Goal: Information Seeking & Learning: Learn about a topic

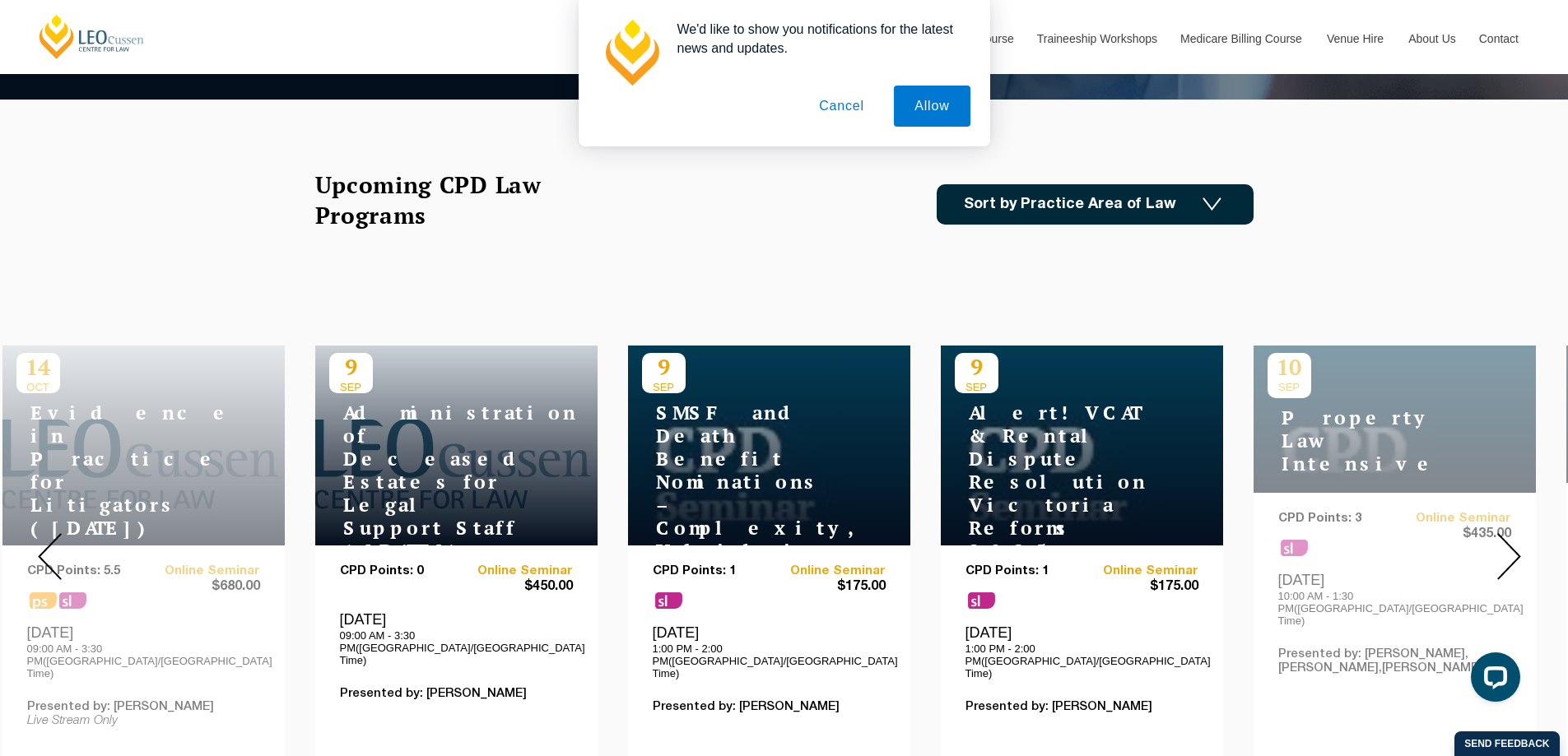
scroll to position [247, 0]
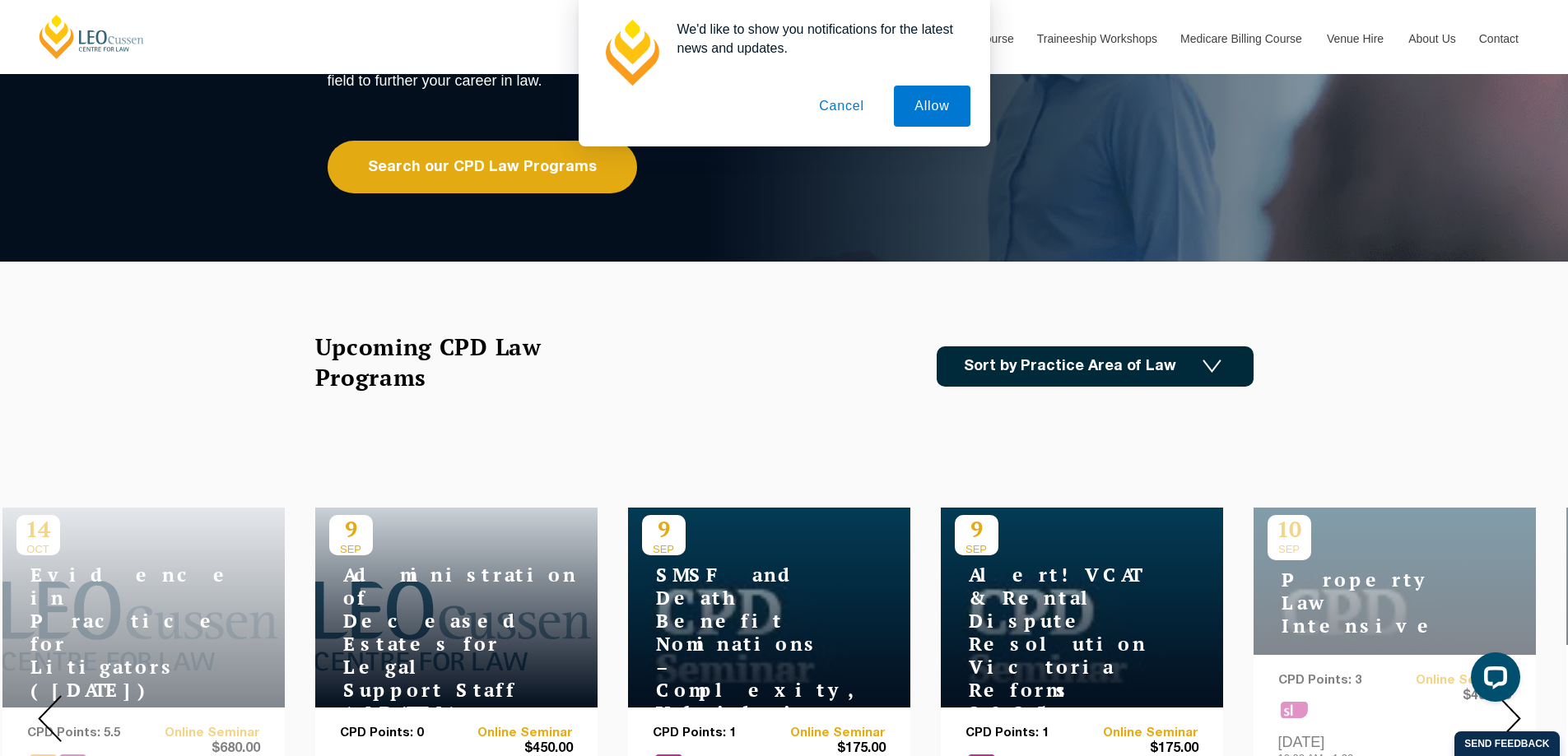
click at [1152, 372] on link "Sort by Practice Area of Law" at bounding box center [1094, 366] width 317 height 40
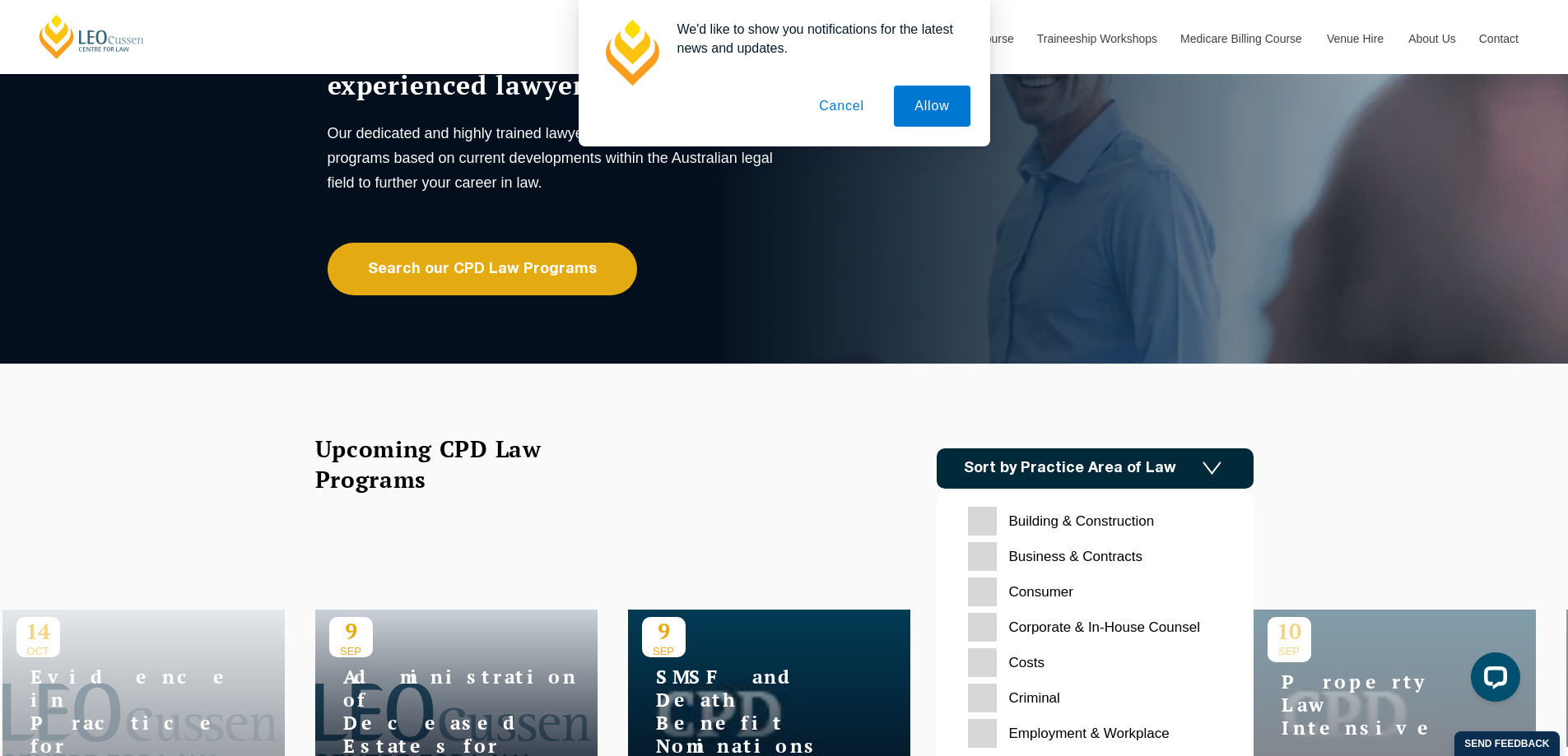
scroll to position [0, 0]
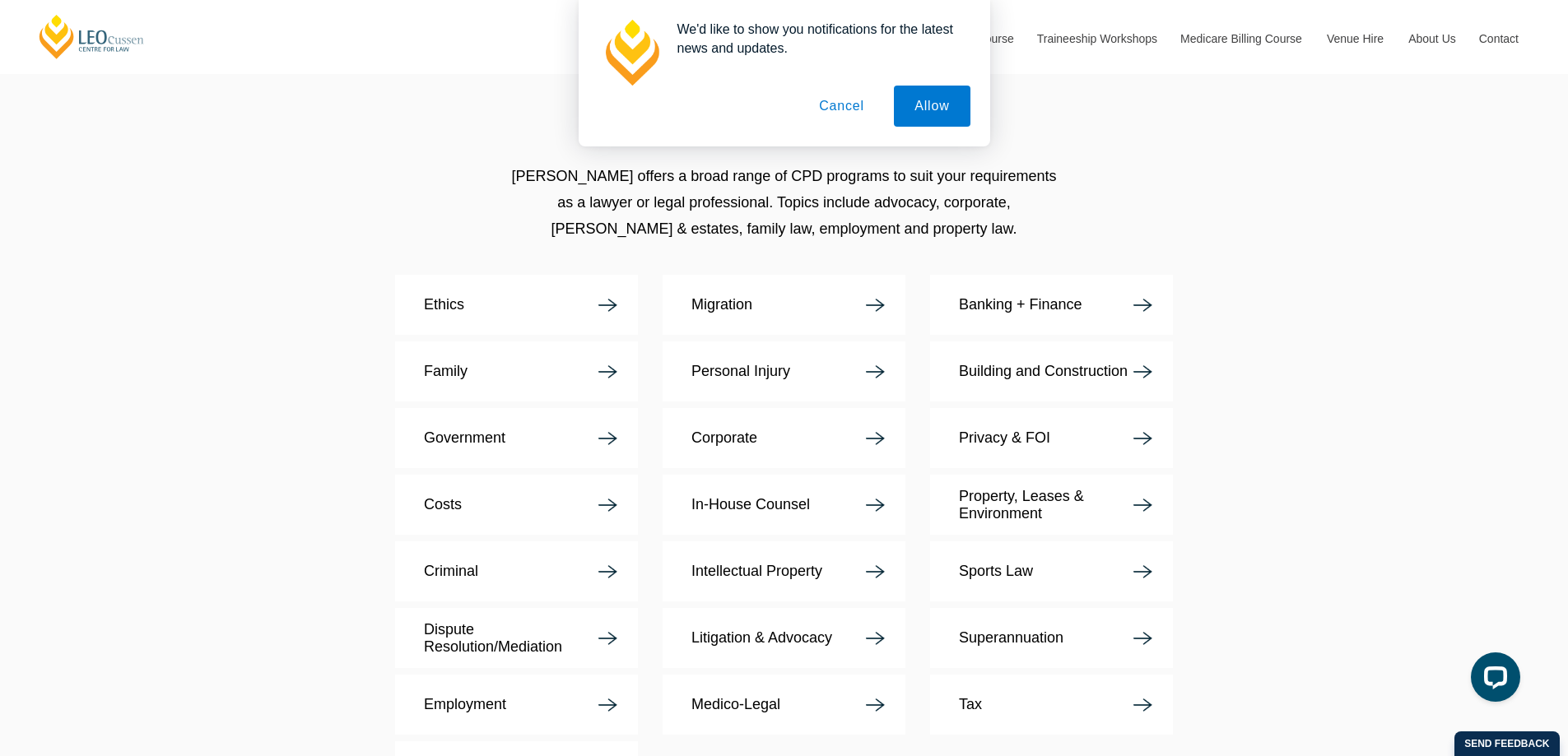
scroll to position [2963, 0]
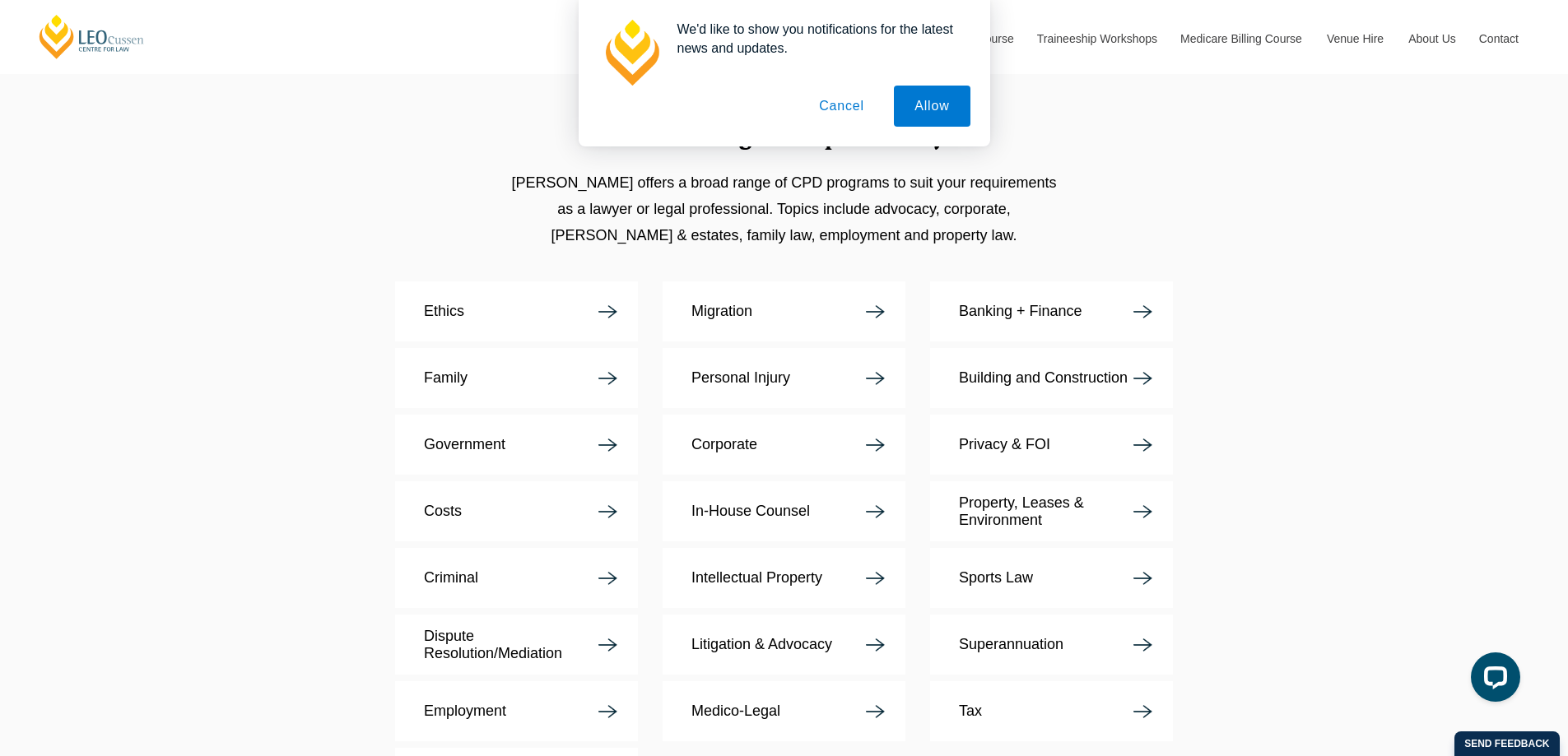
click at [1298, 490] on div "CPD Law Programs specific to you [PERSON_NAME] offers a broad range of CPD prog…" at bounding box center [784, 465] width 1568 height 954
click at [864, 107] on button "Cancel" at bounding box center [841, 106] width 87 height 41
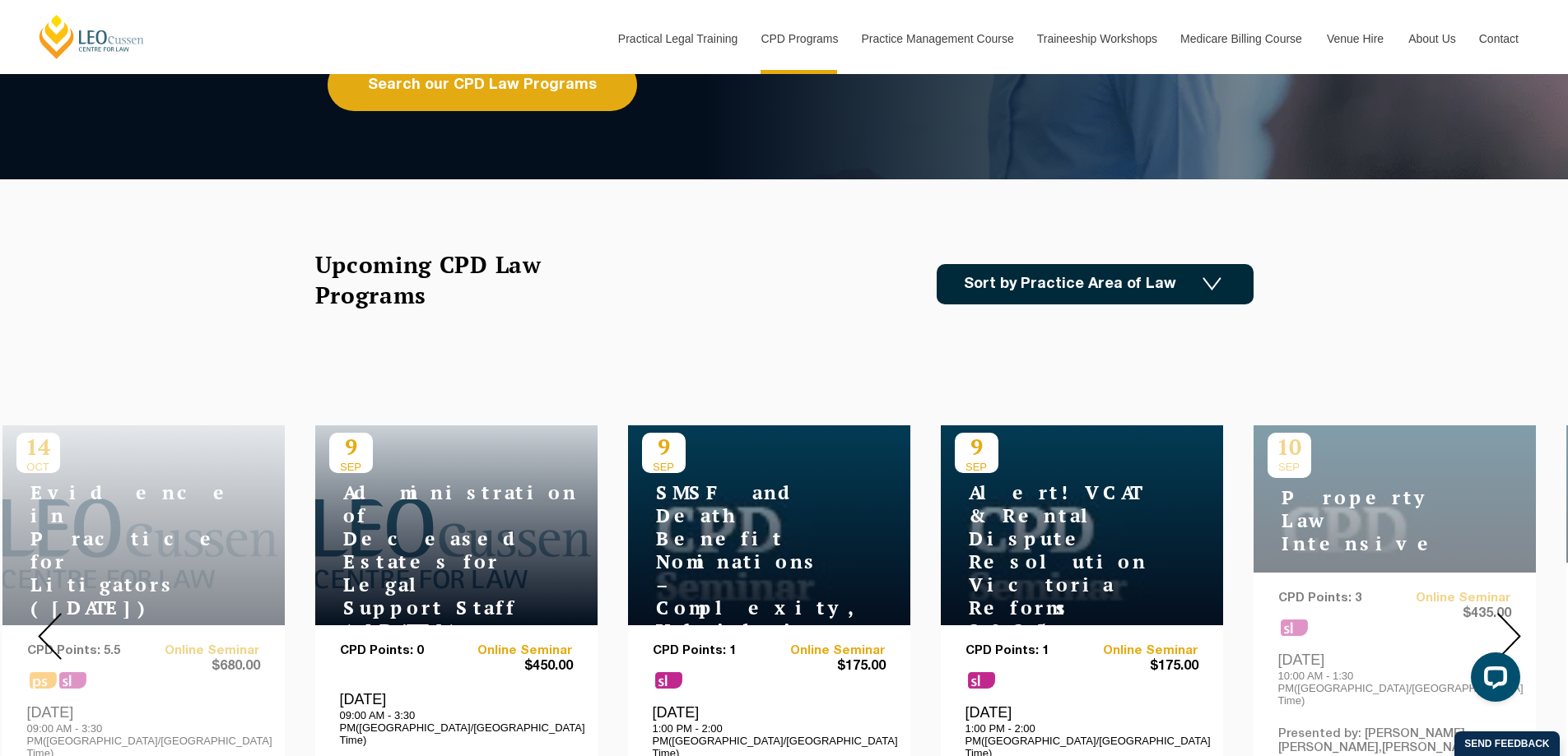
scroll to position [659, 0]
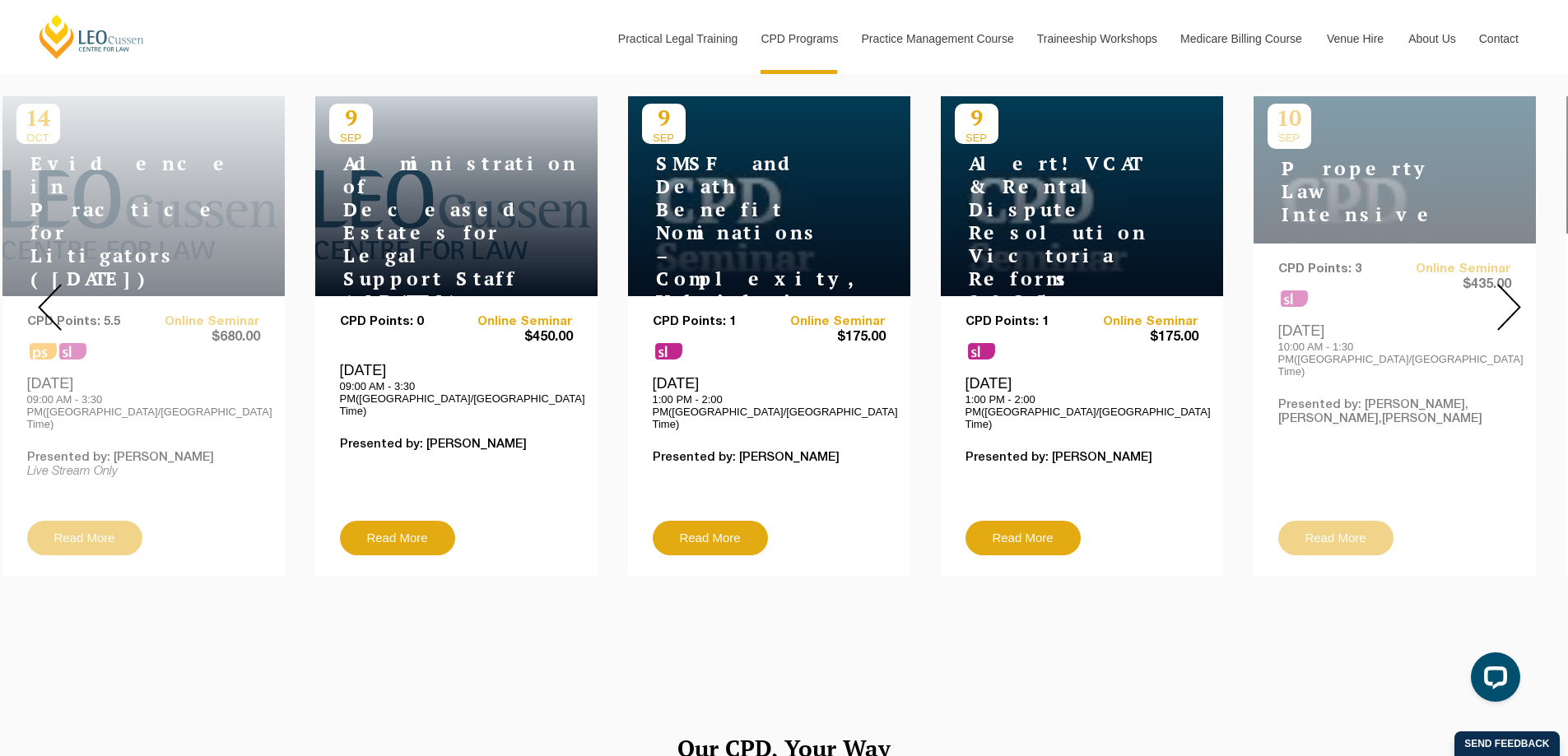
click at [1504, 313] on img at bounding box center [1508, 307] width 24 height 47
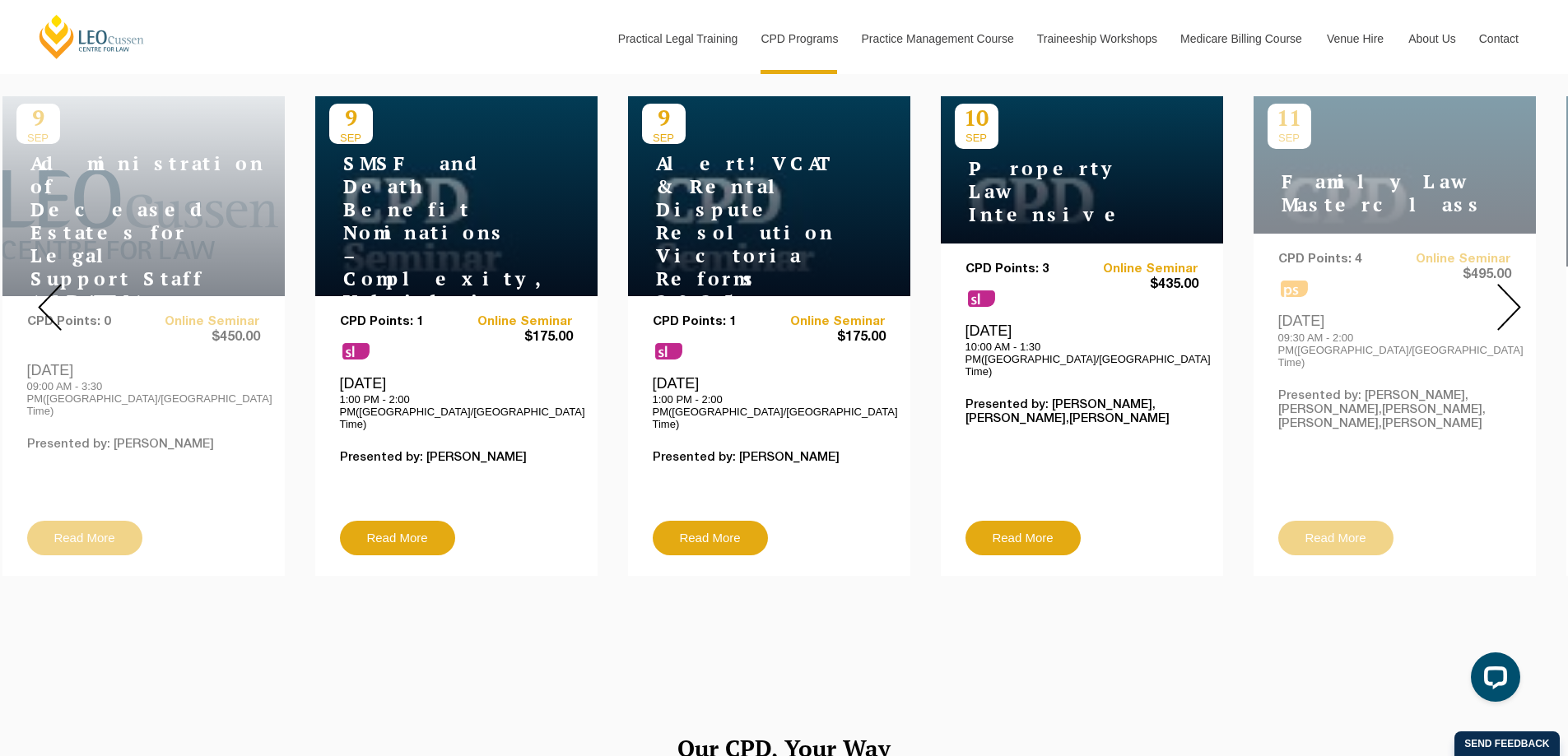
click at [1504, 313] on img at bounding box center [1508, 307] width 24 height 47
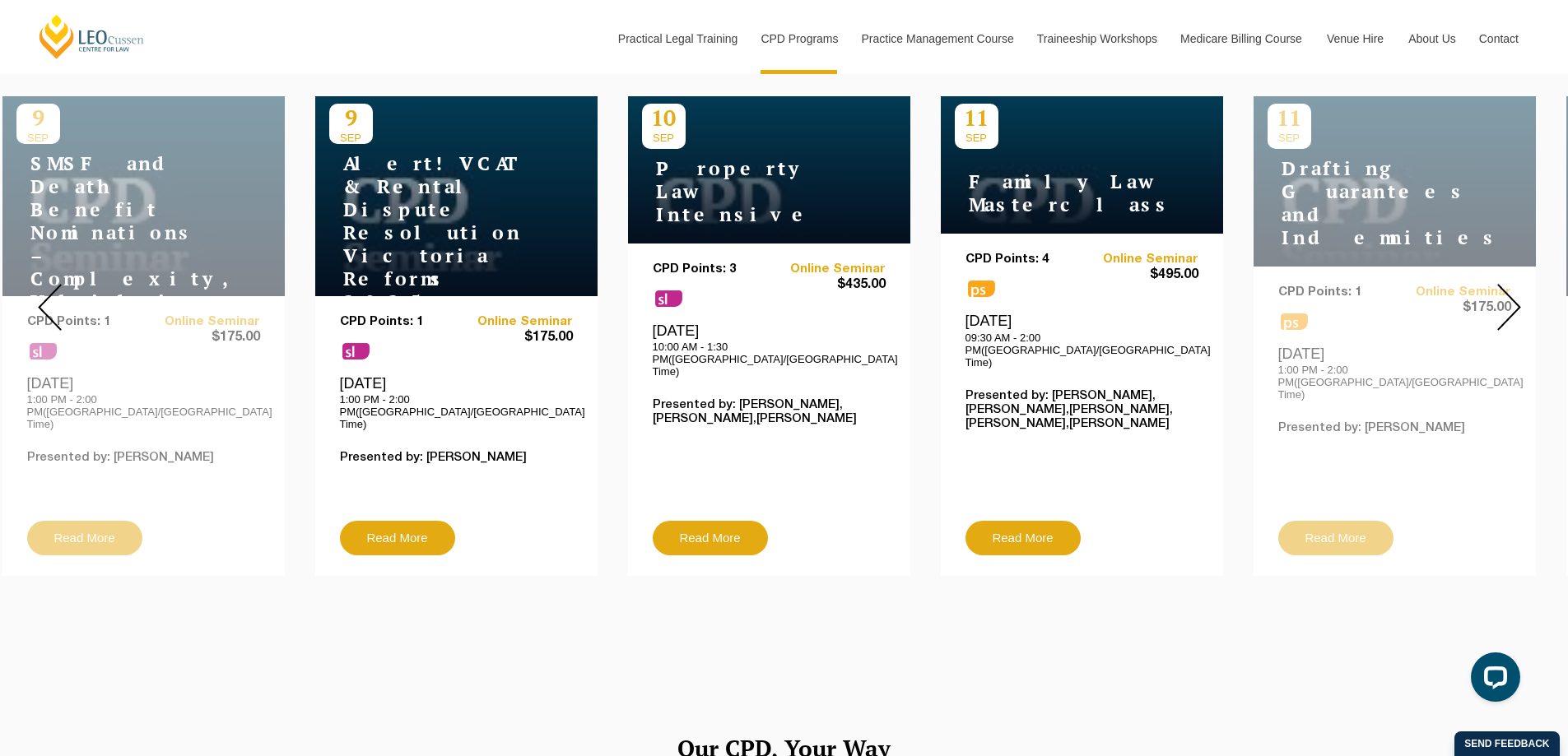
click at [1504, 313] on img at bounding box center [1508, 307] width 24 height 47
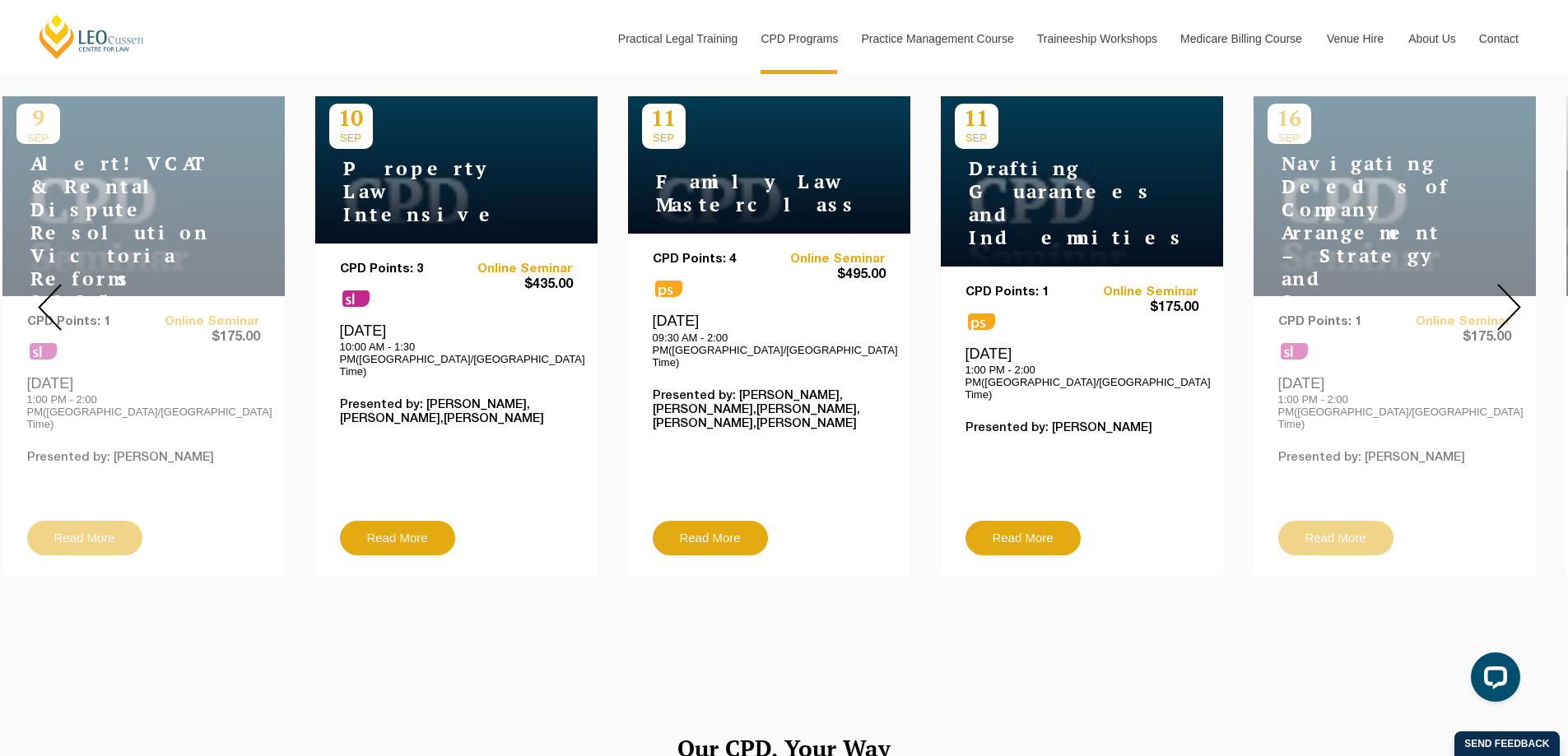
click at [1504, 313] on img at bounding box center [1508, 307] width 24 height 47
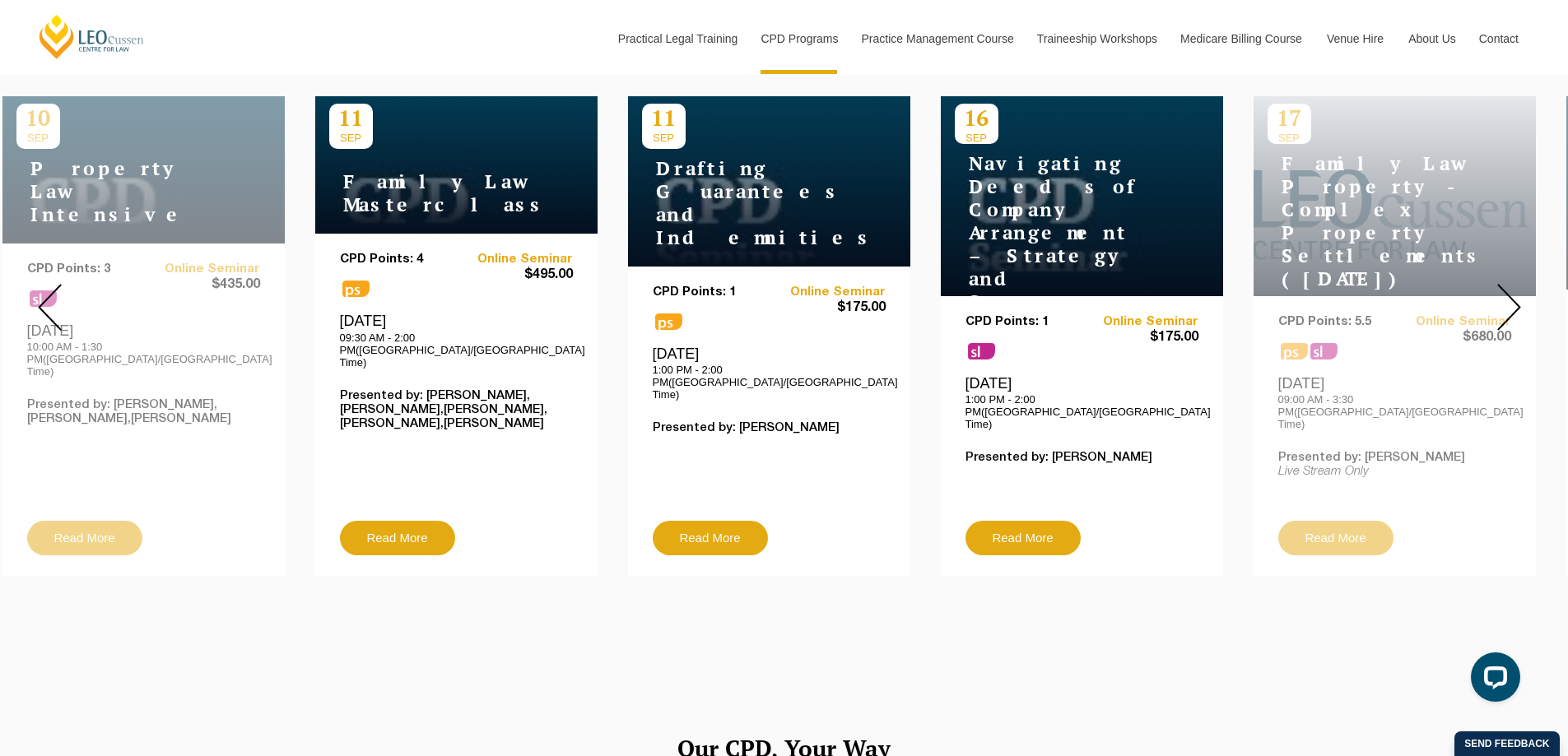
click at [1498, 298] on img at bounding box center [1508, 307] width 24 height 47
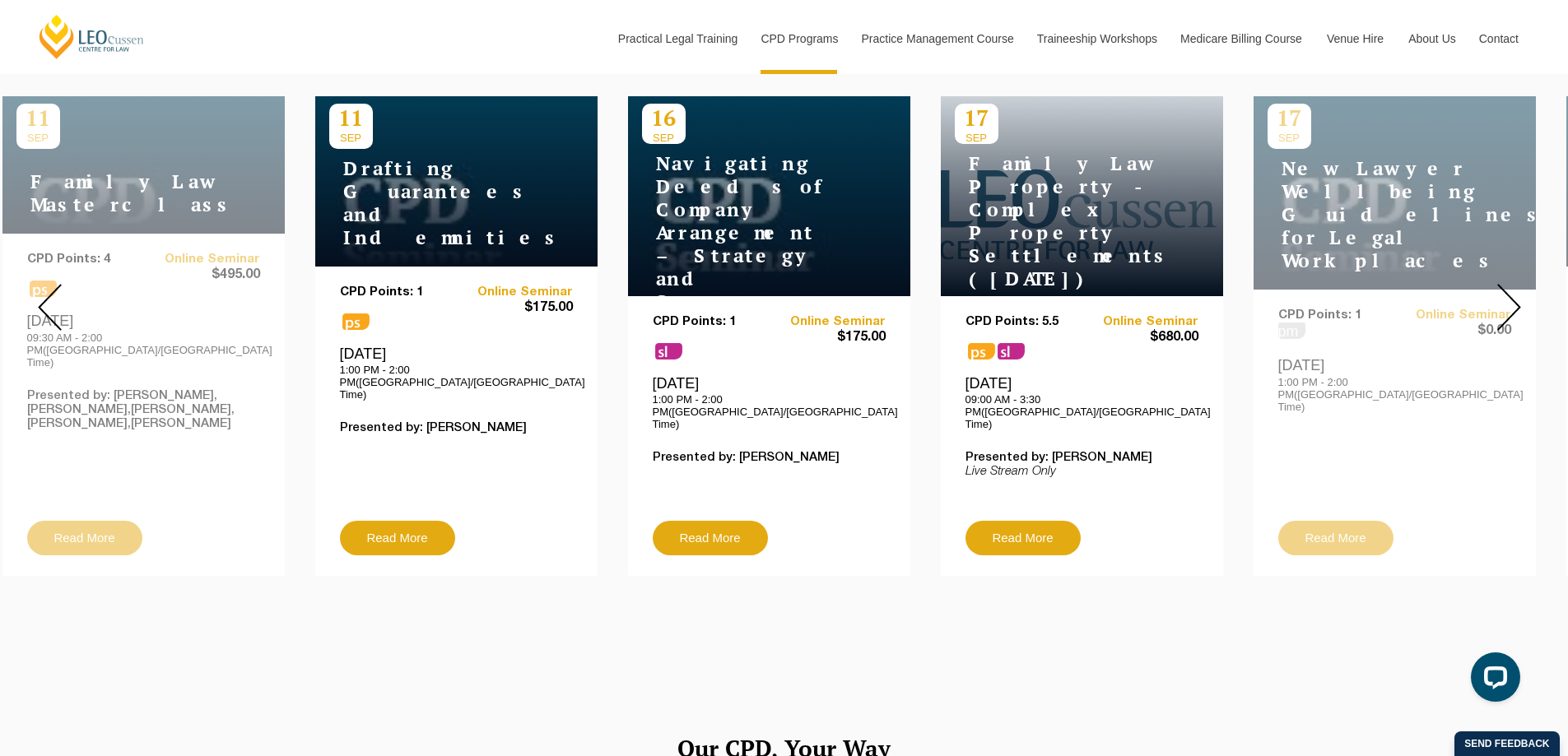
click at [1501, 298] on img at bounding box center [1508, 307] width 24 height 47
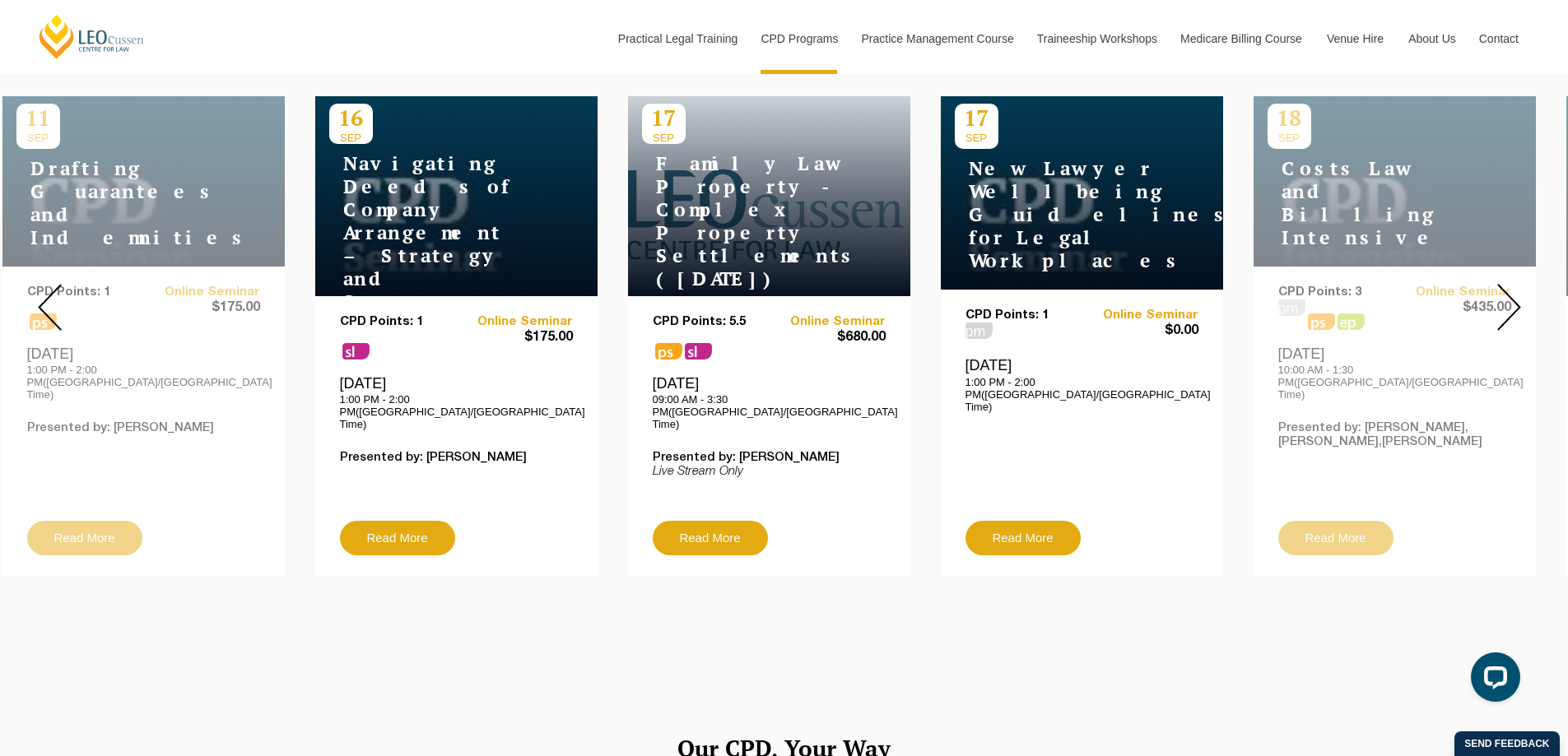
click at [1501, 298] on img at bounding box center [1508, 307] width 24 height 47
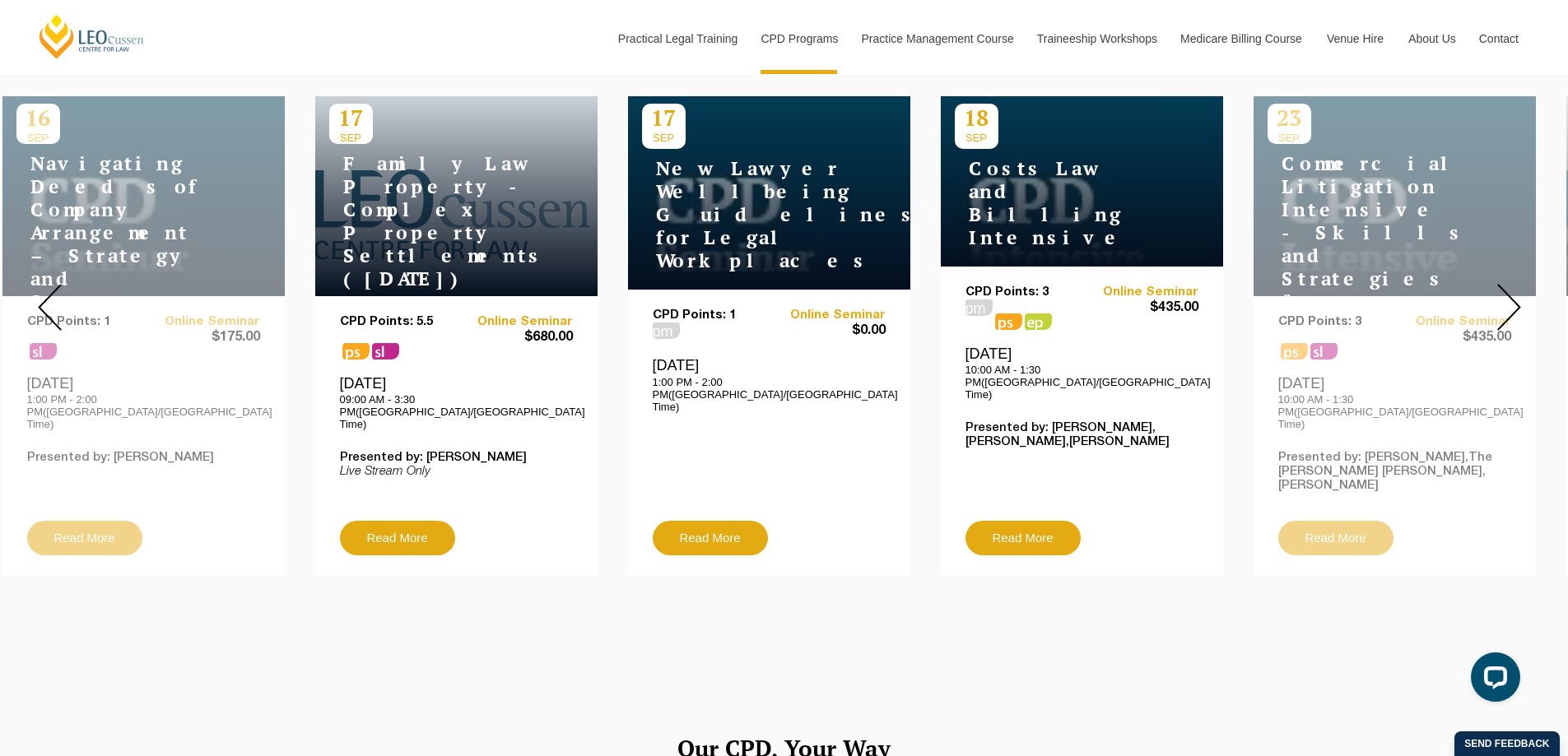
click at [1497, 298] on img at bounding box center [1508, 307] width 24 height 47
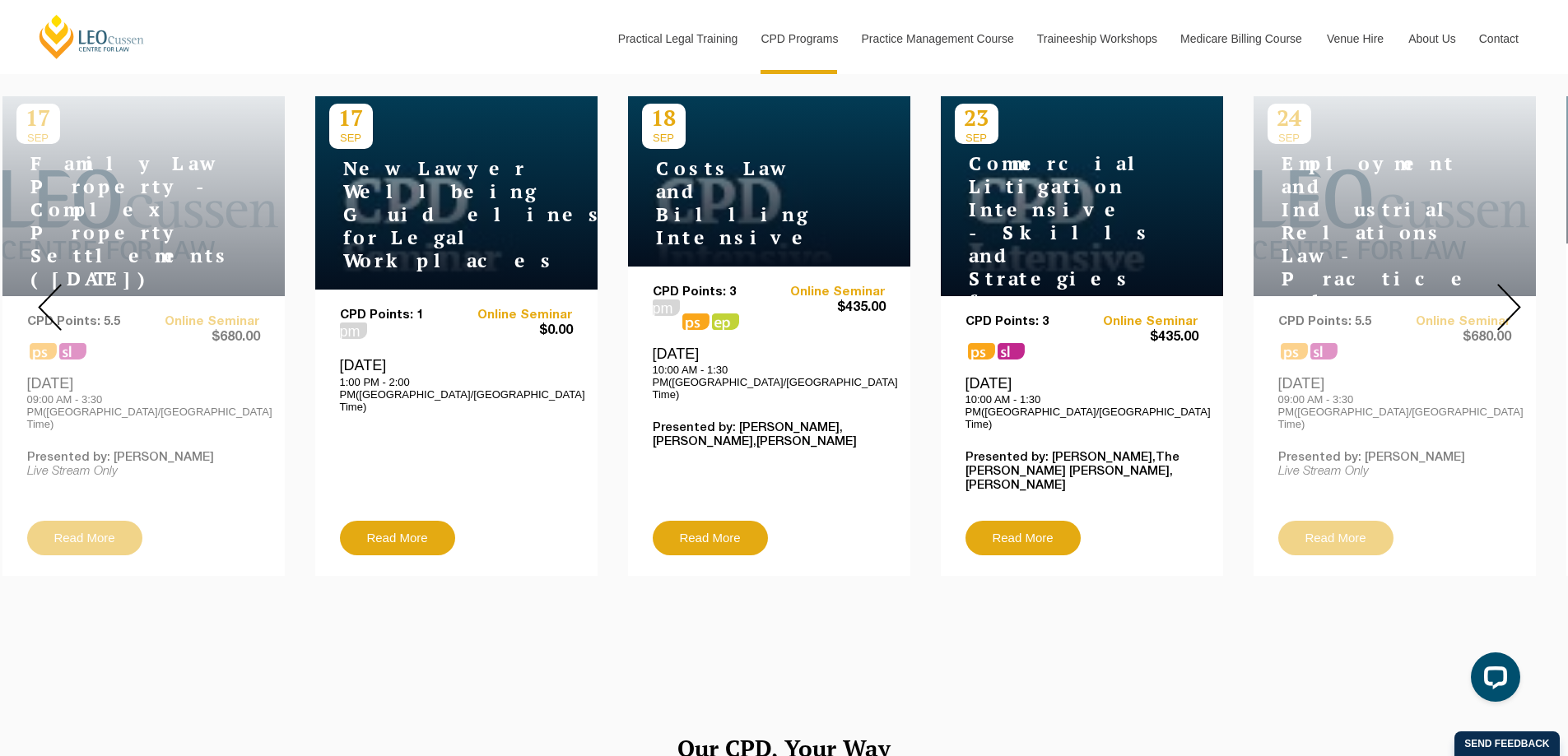
click at [1497, 298] on img at bounding box center [1508, 307] width 24 height 47
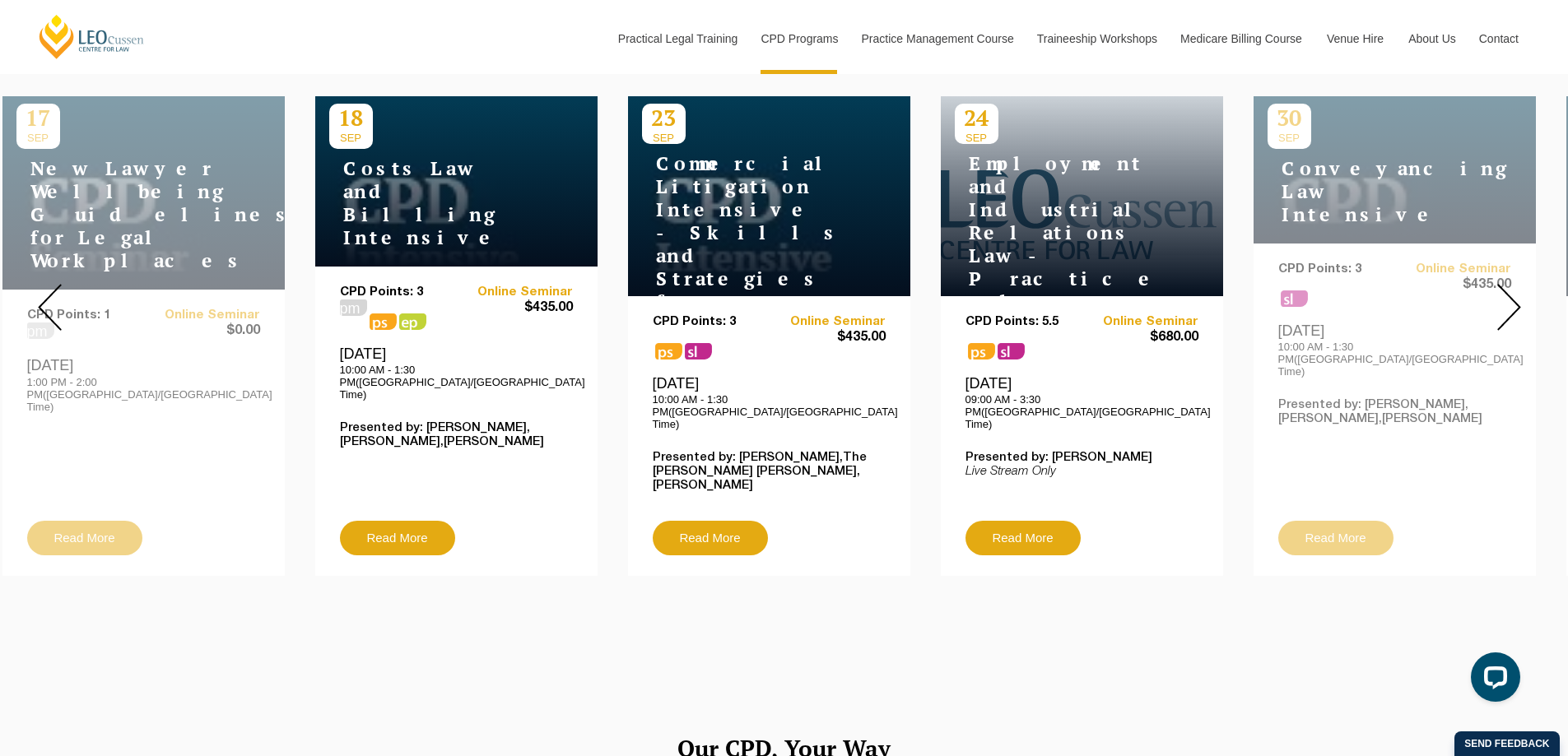
click at [1497, 298] on img at bounding box center [1508, 307] width 24 height 47
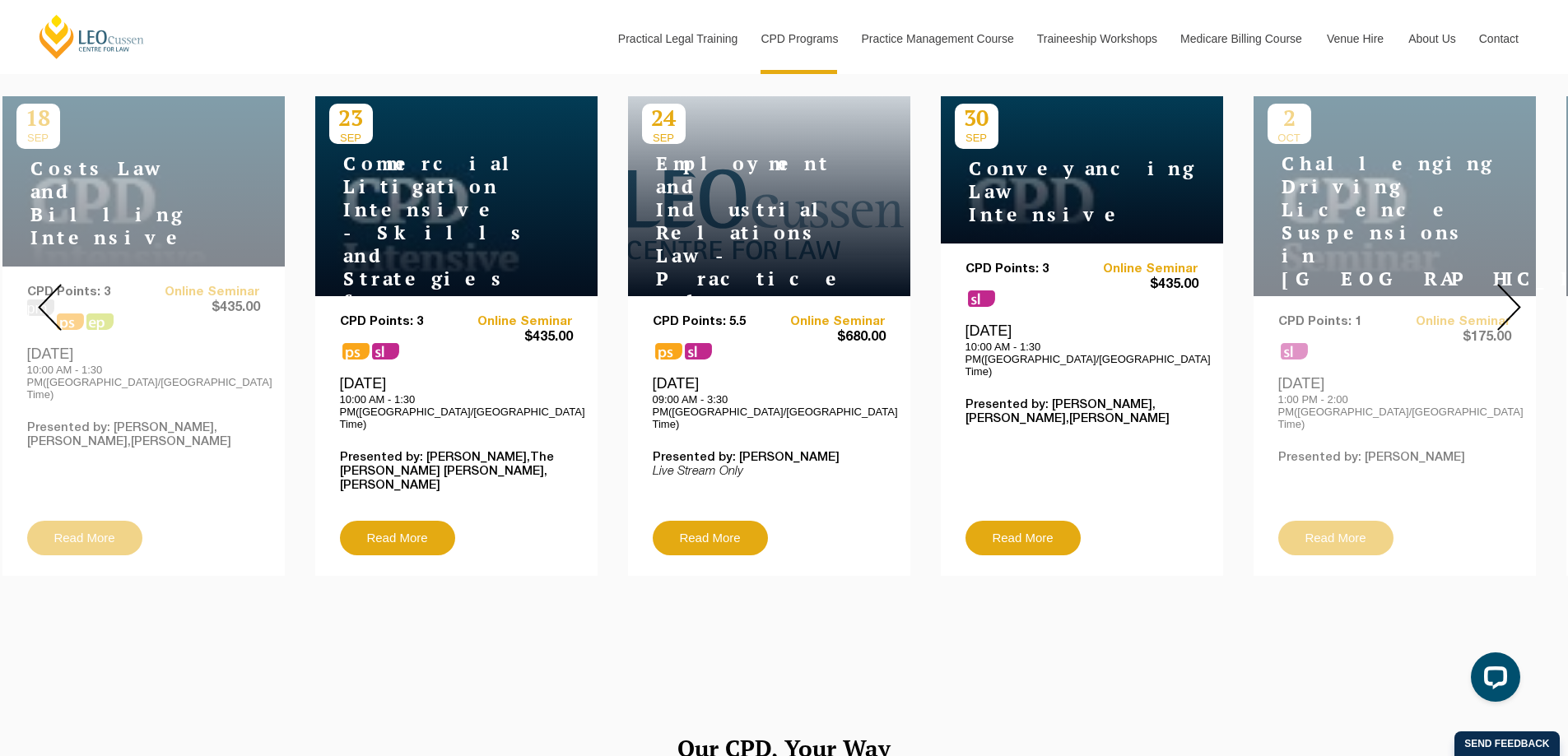
click at [1497, 298] on img at bounding box center [1508, 307] width 24 height 47
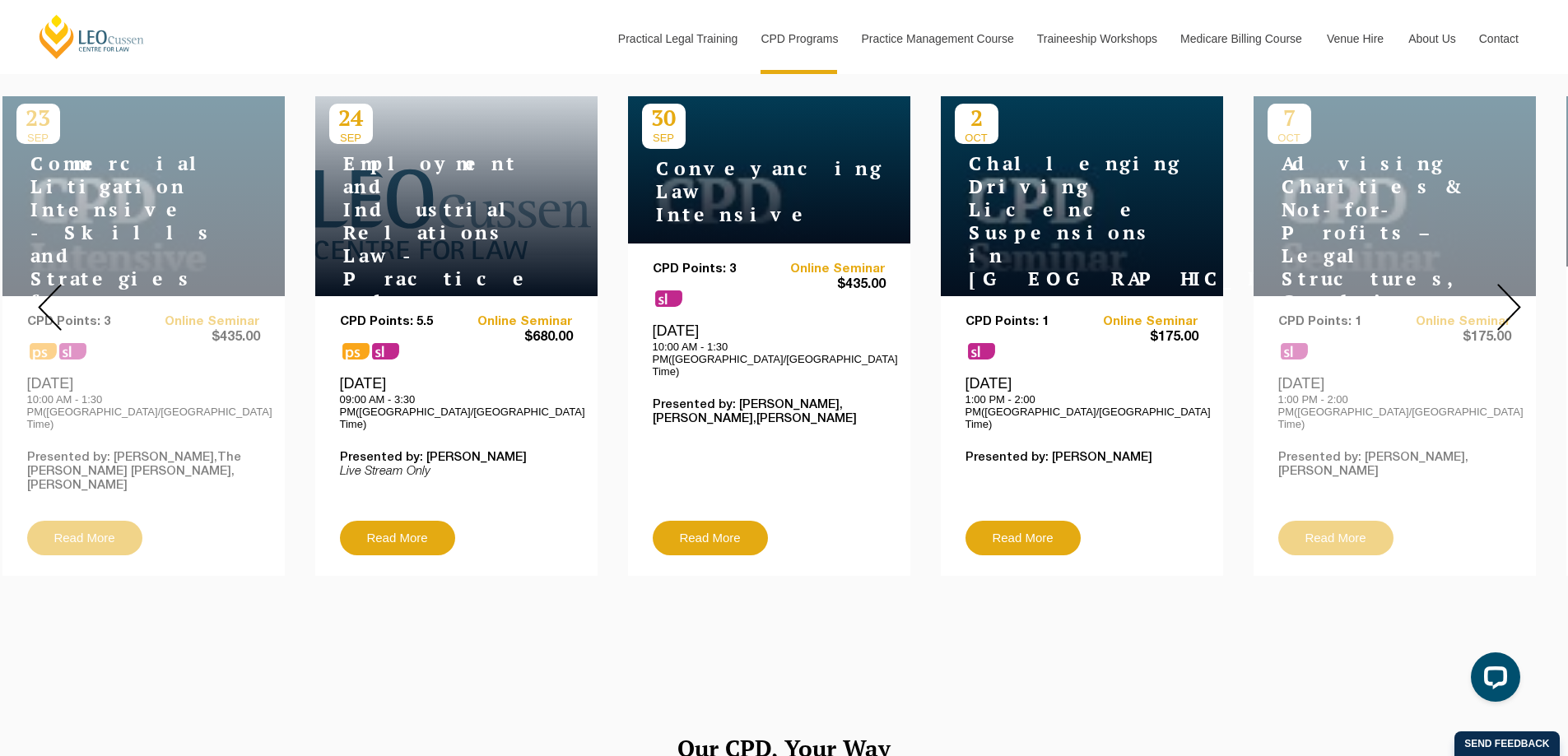
click at [1497, 298] on img at bounding box center [1508, 307] width 24 height 47
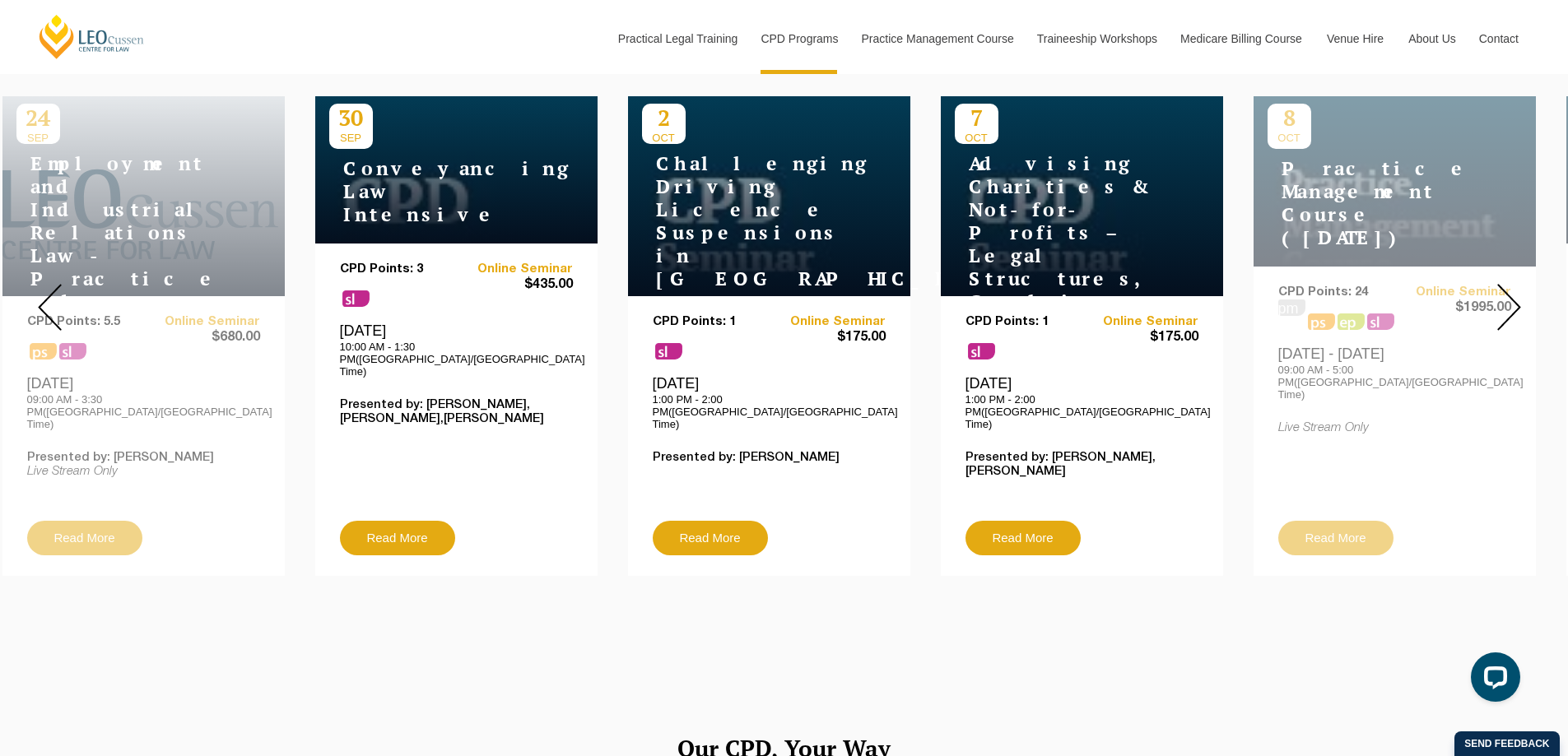
click at [1497, 298] on img at bounding box center [1508, 307] width 24 height 47
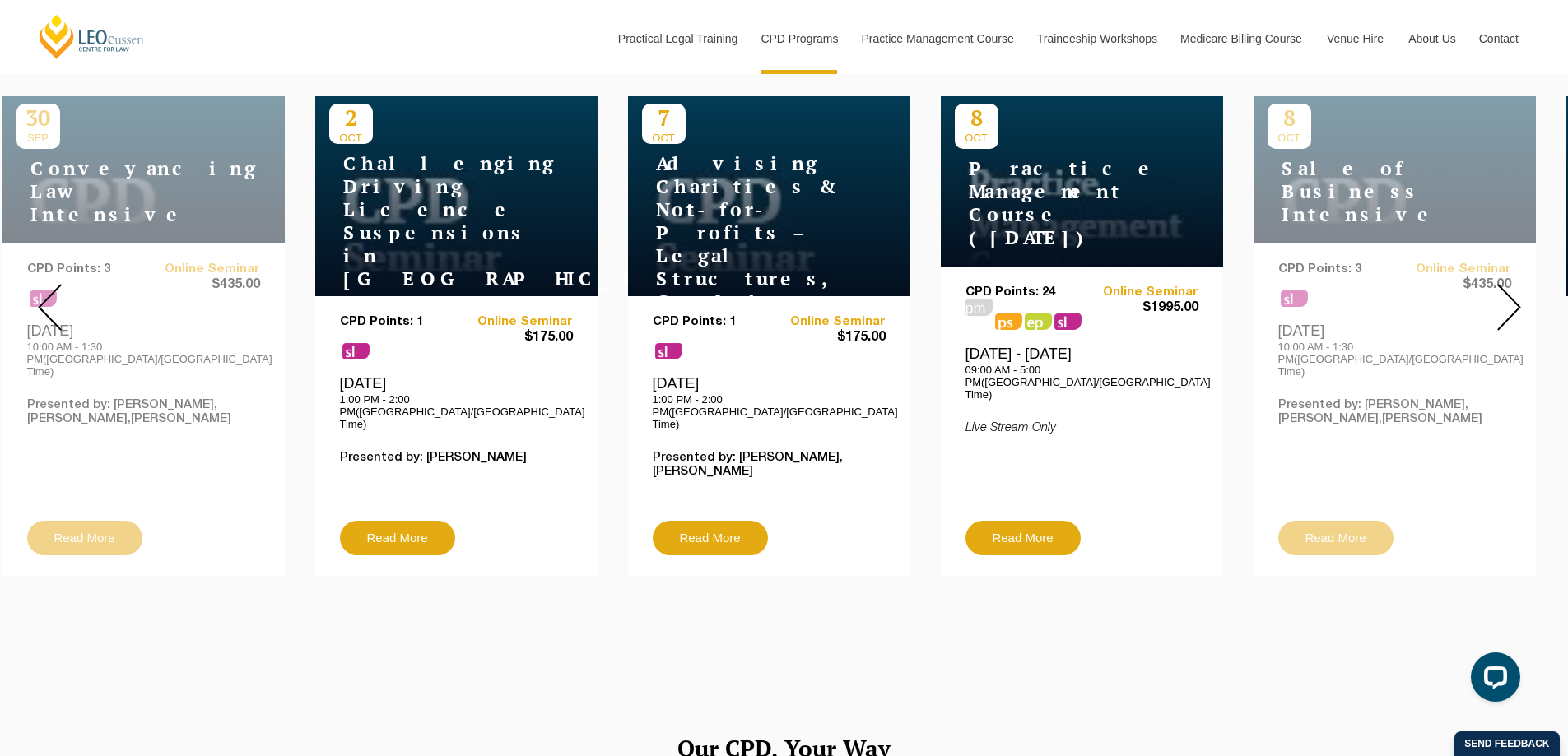
click at [1497, 298] on img at bounding box center [1508, 307] width 24 height 47
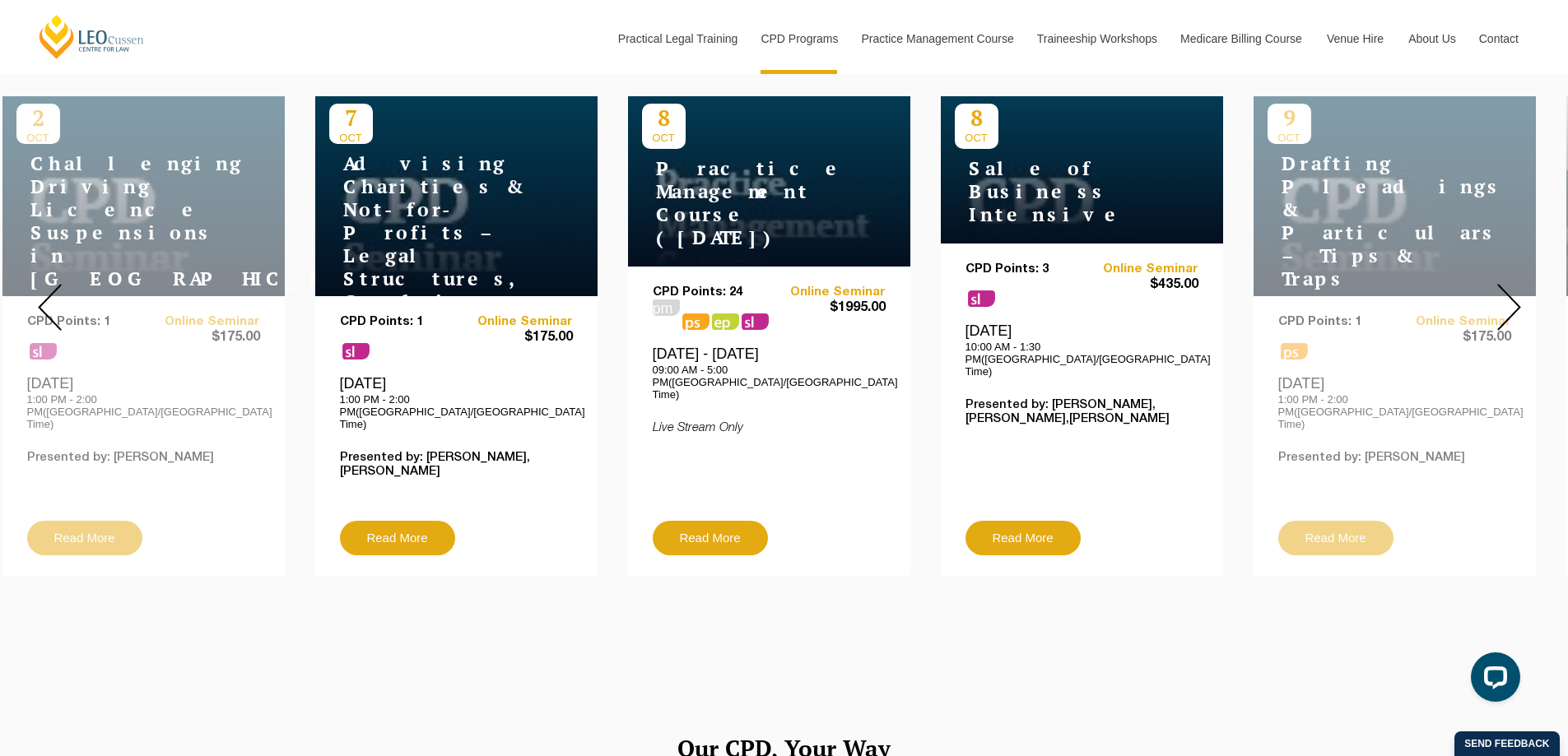
click at [1497, 298] on img at bounding box center [1508, 307] width 24 height 47
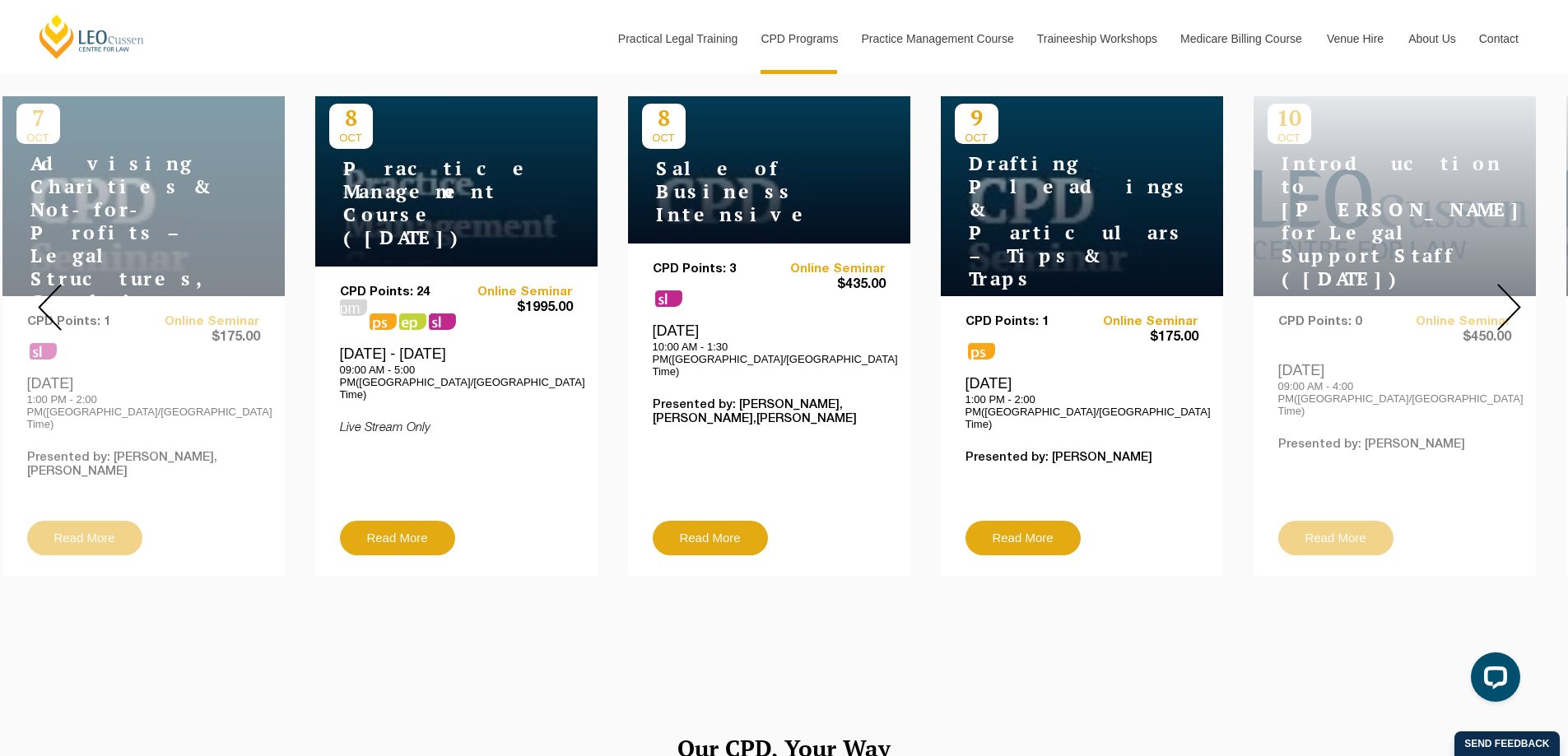
click at [1497, 298] on img at bounding box center [1508, 307] width 24 height 47
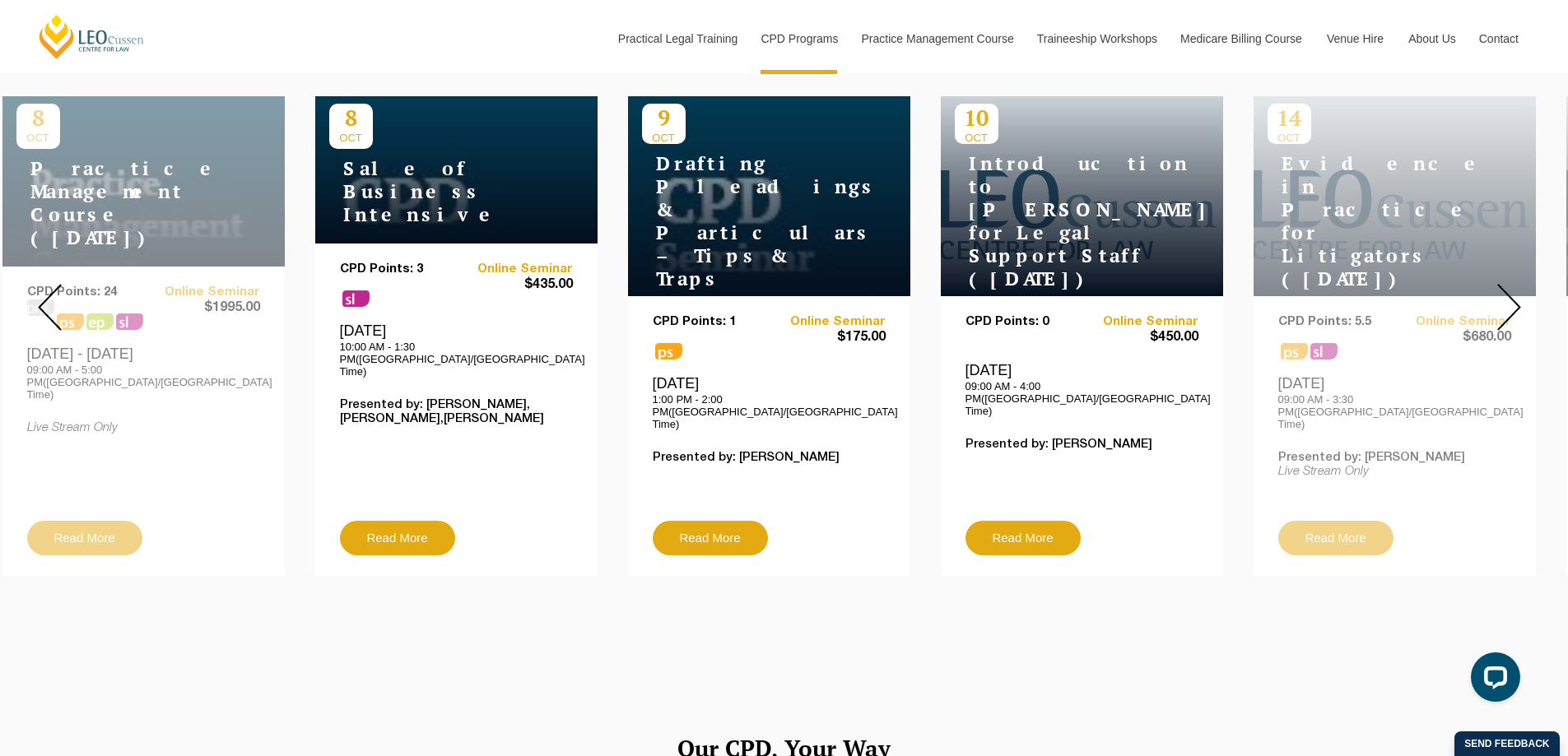
click at [1497, 298] on img at bounding box center [1508, 307] width 24 height 47
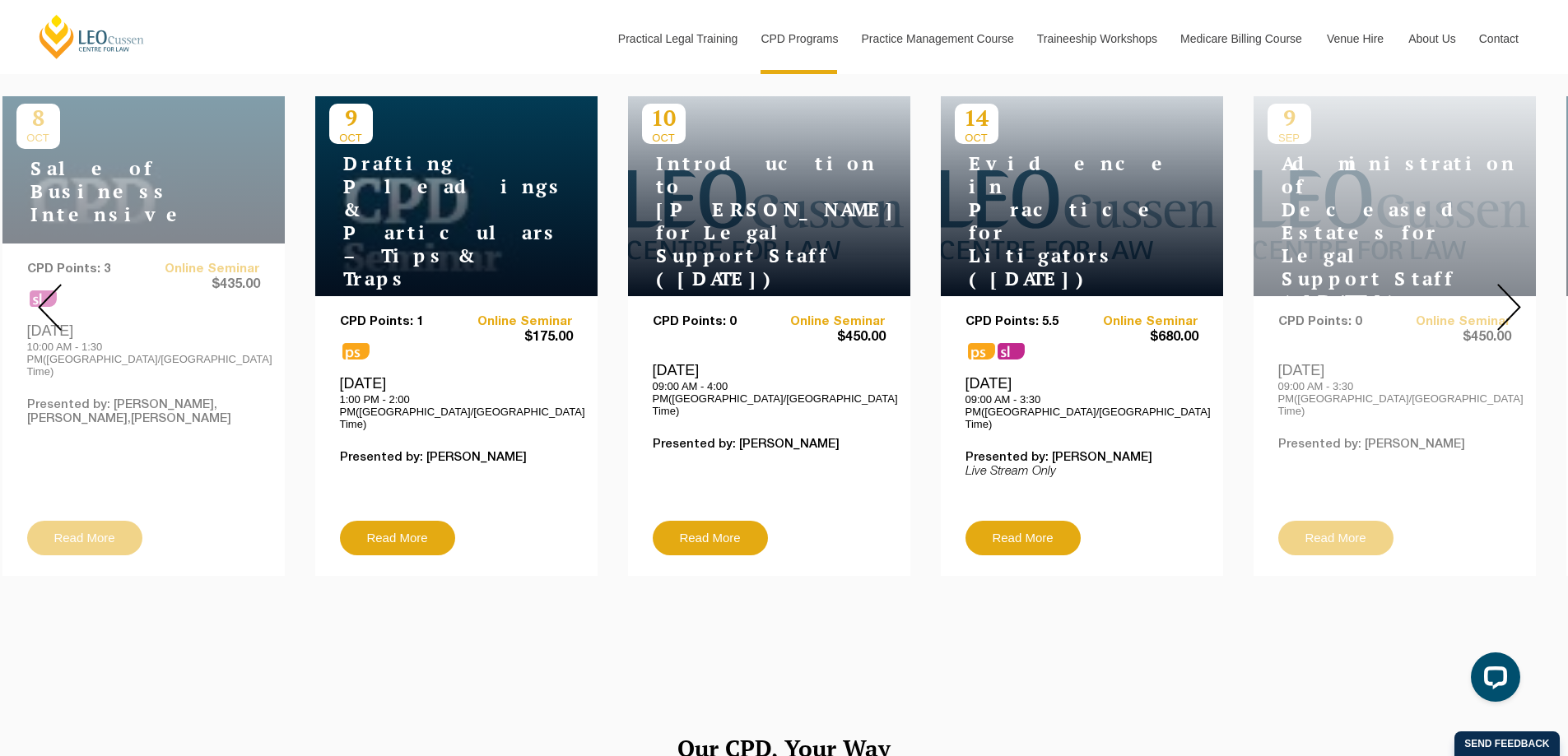
click at [1497, 298] on img at bounding box center [1508, 307] width 24 height 47
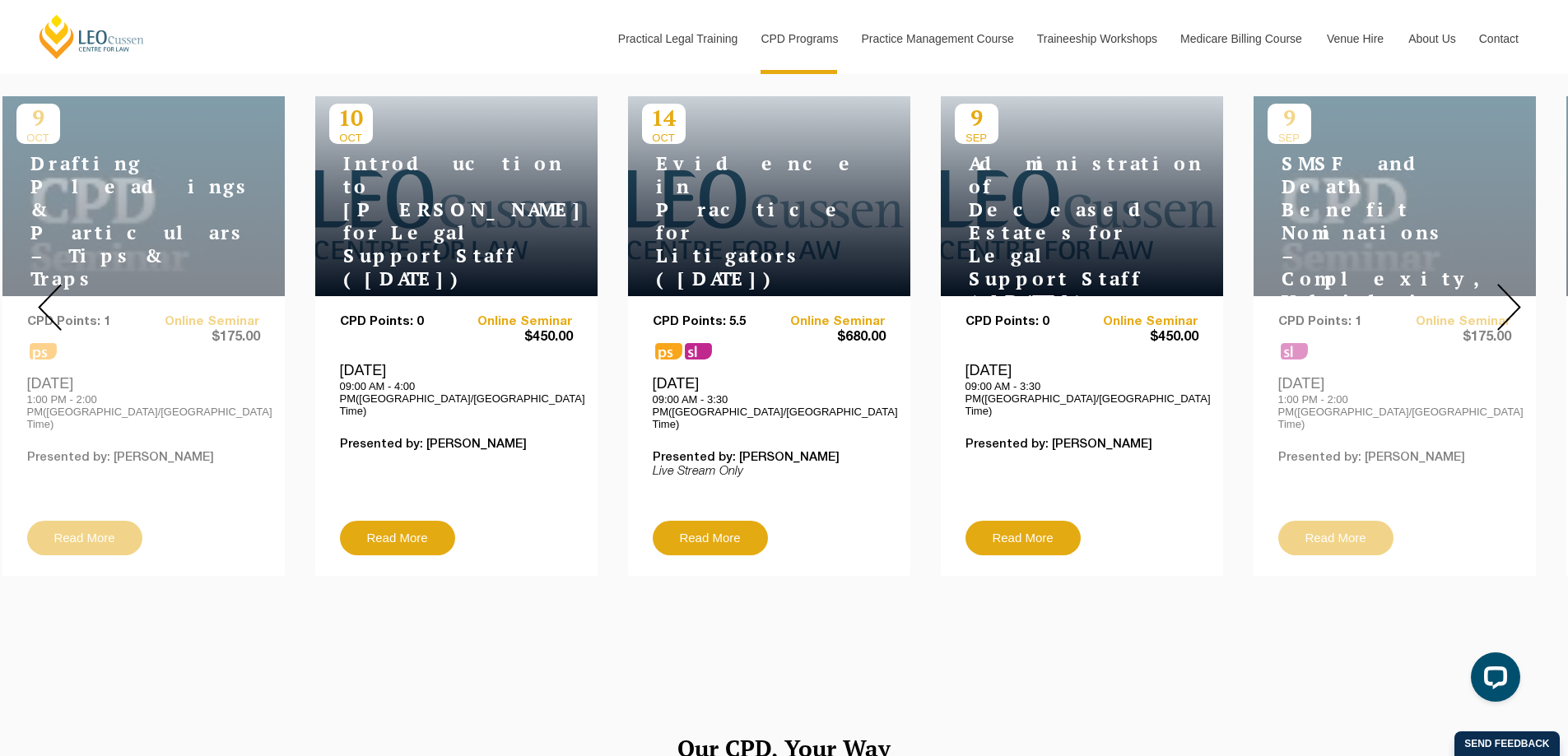
click at [1497, 298] on img at bounding box center [1508, 307] width 24 height 47
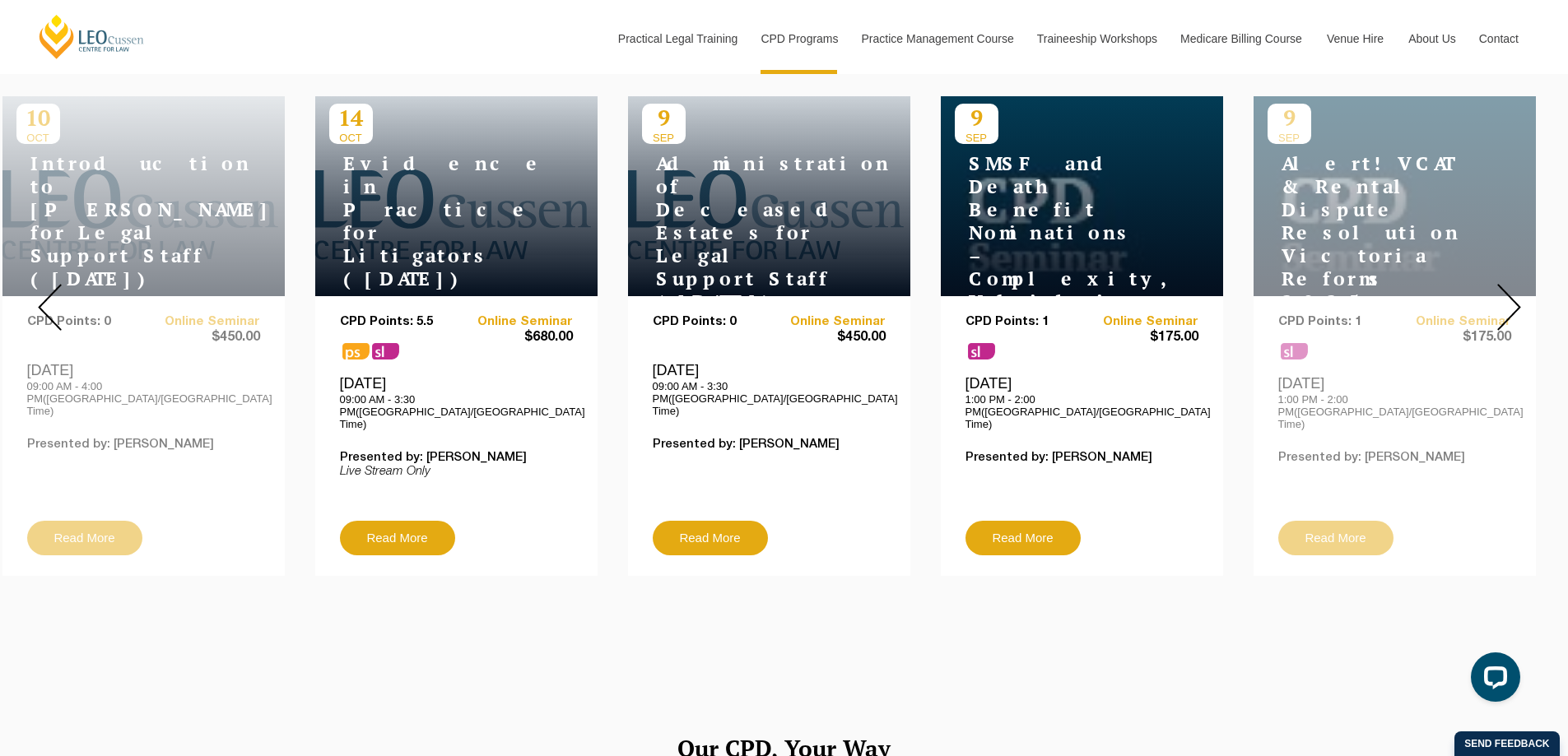
click at [46, 288] on img at bounding box center [49, 307] width 24 height 47
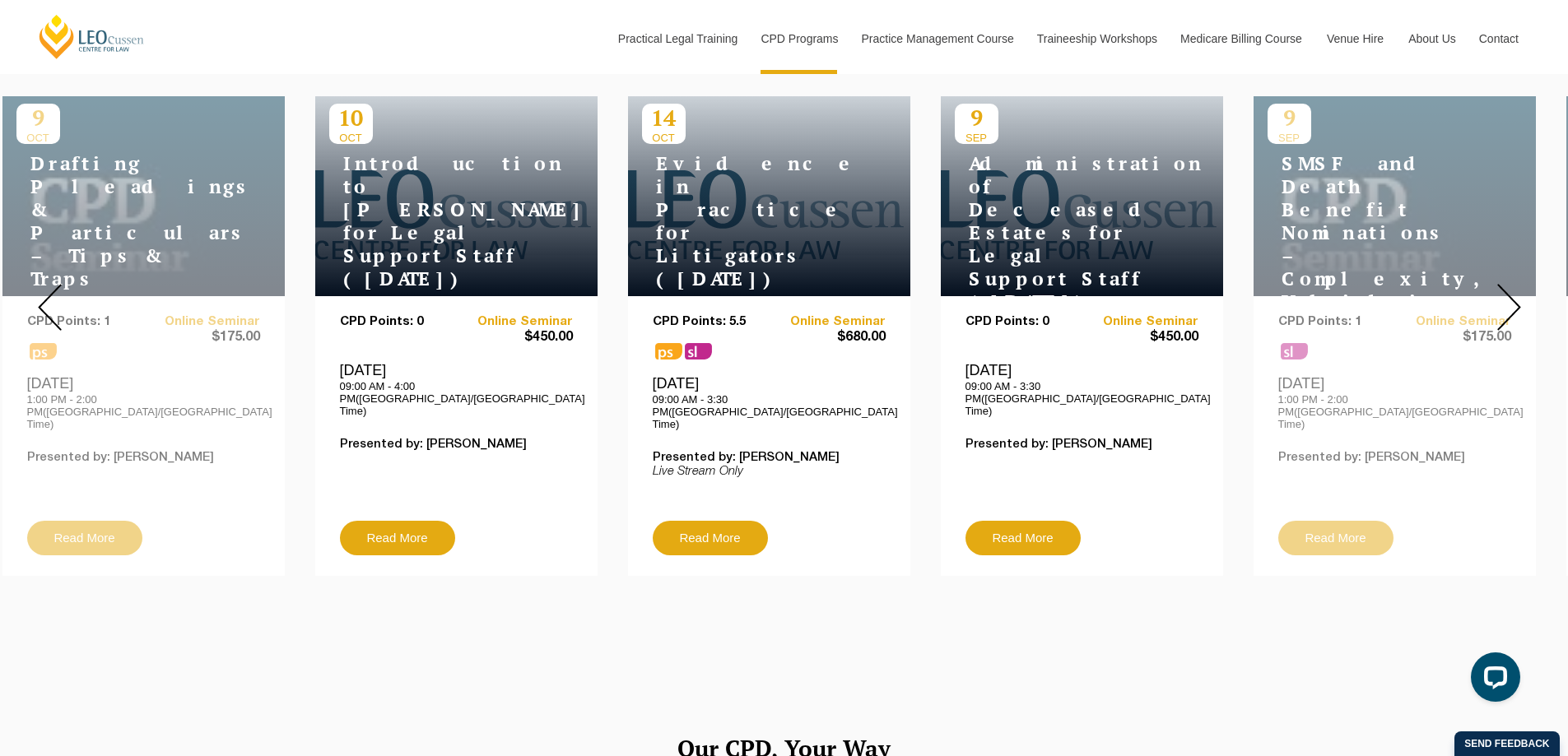
click at [46, 288] on img at bounding box center [49, 307] width 24 height 47
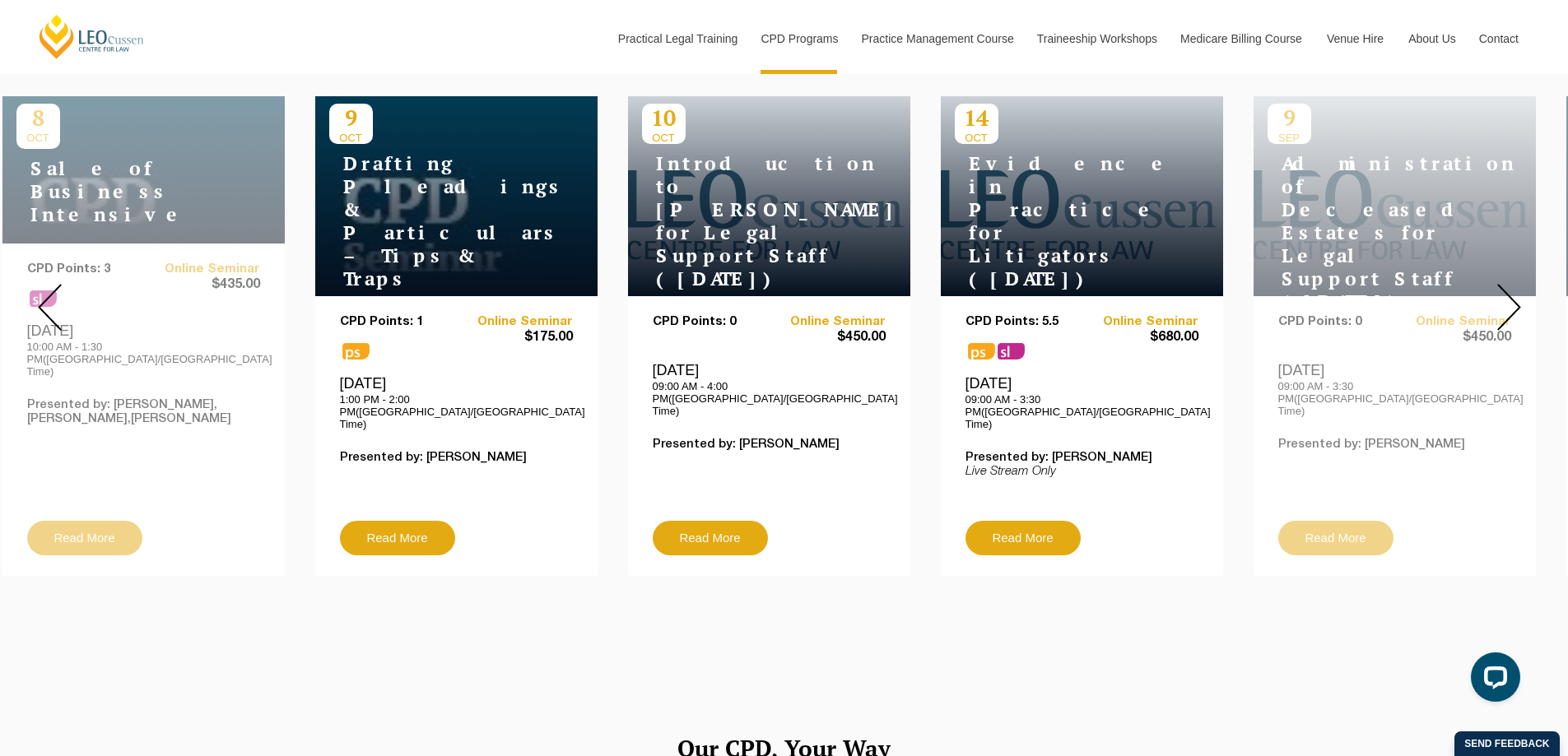
click at [1507, 315] on img at bounding box center [1508, 307] width 24 height 47
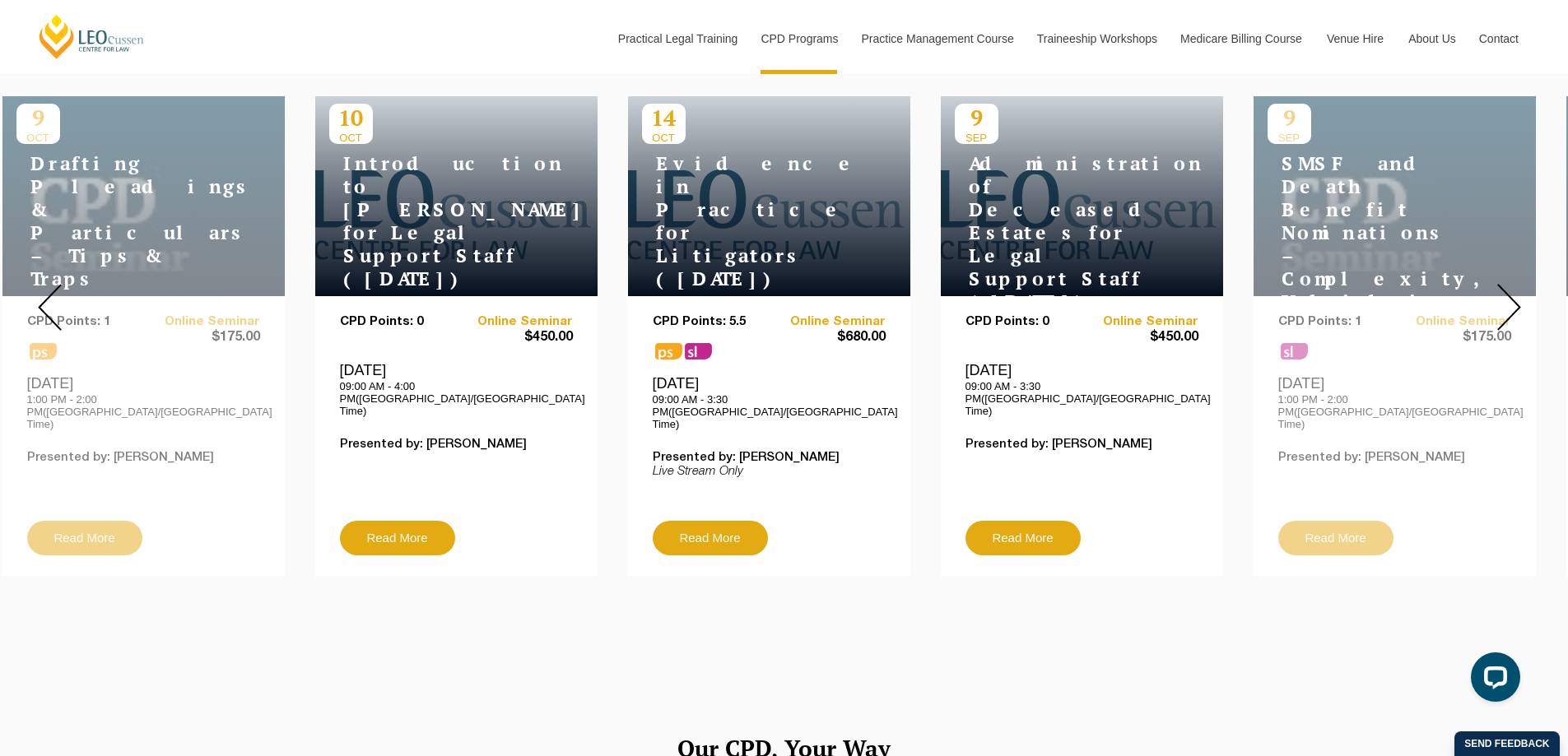
click at [1507, 315] on img at bounding box center [1508, 307] width 24 height 47
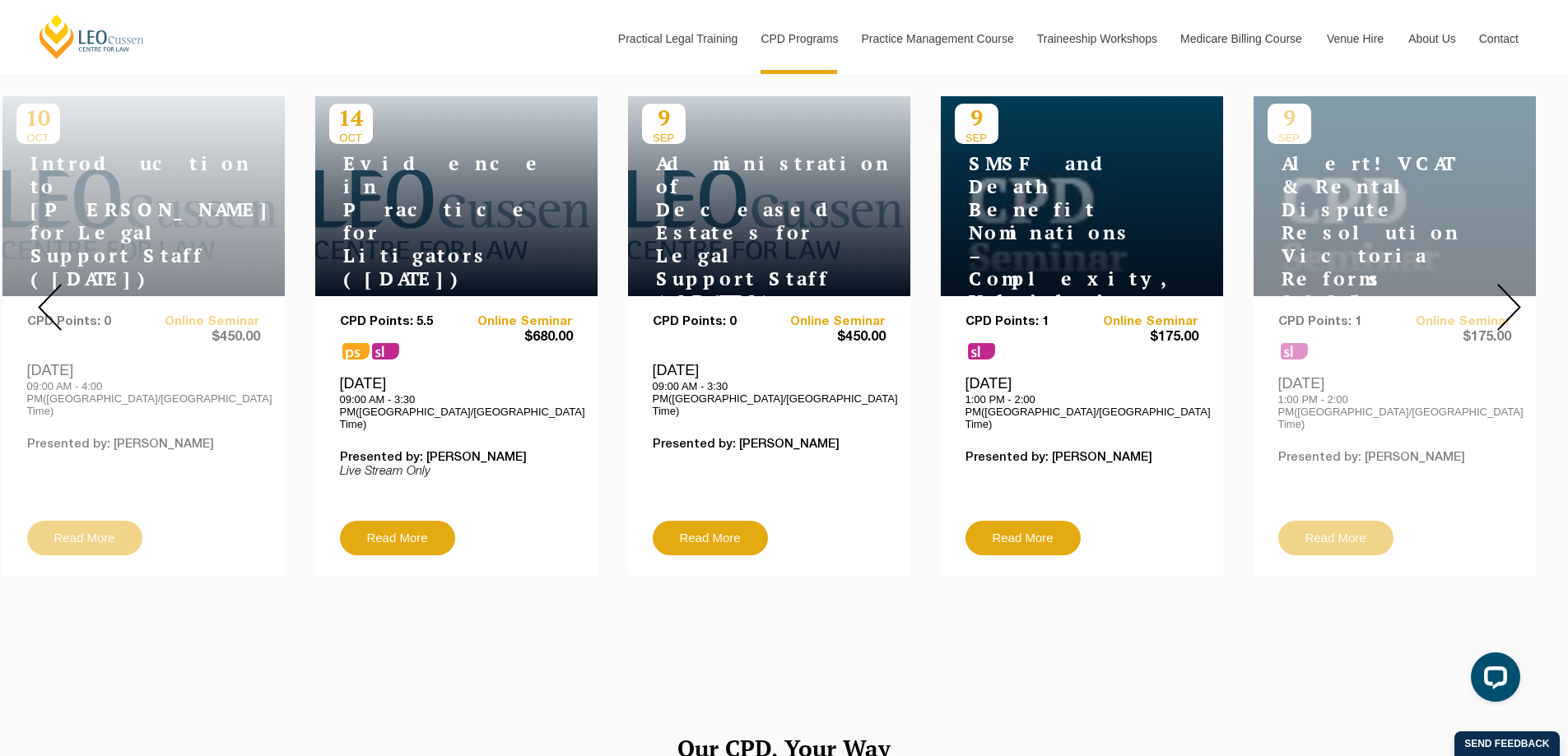
click at [1507, 315] on img at bounding box center [1508, 307] width 24 height 47
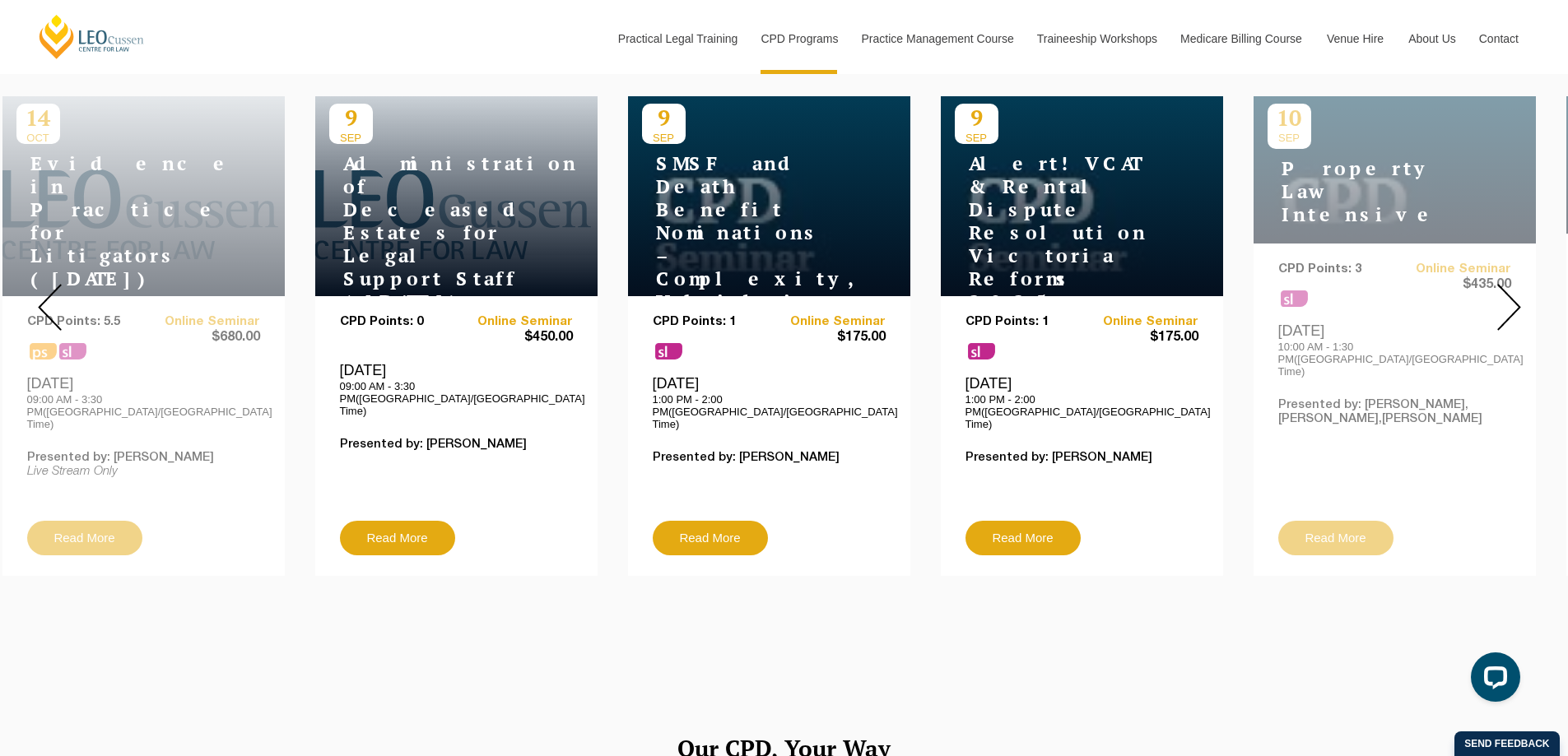
click at [1507, 315] on img at bounding box center [1508, 307] width 24 height 47
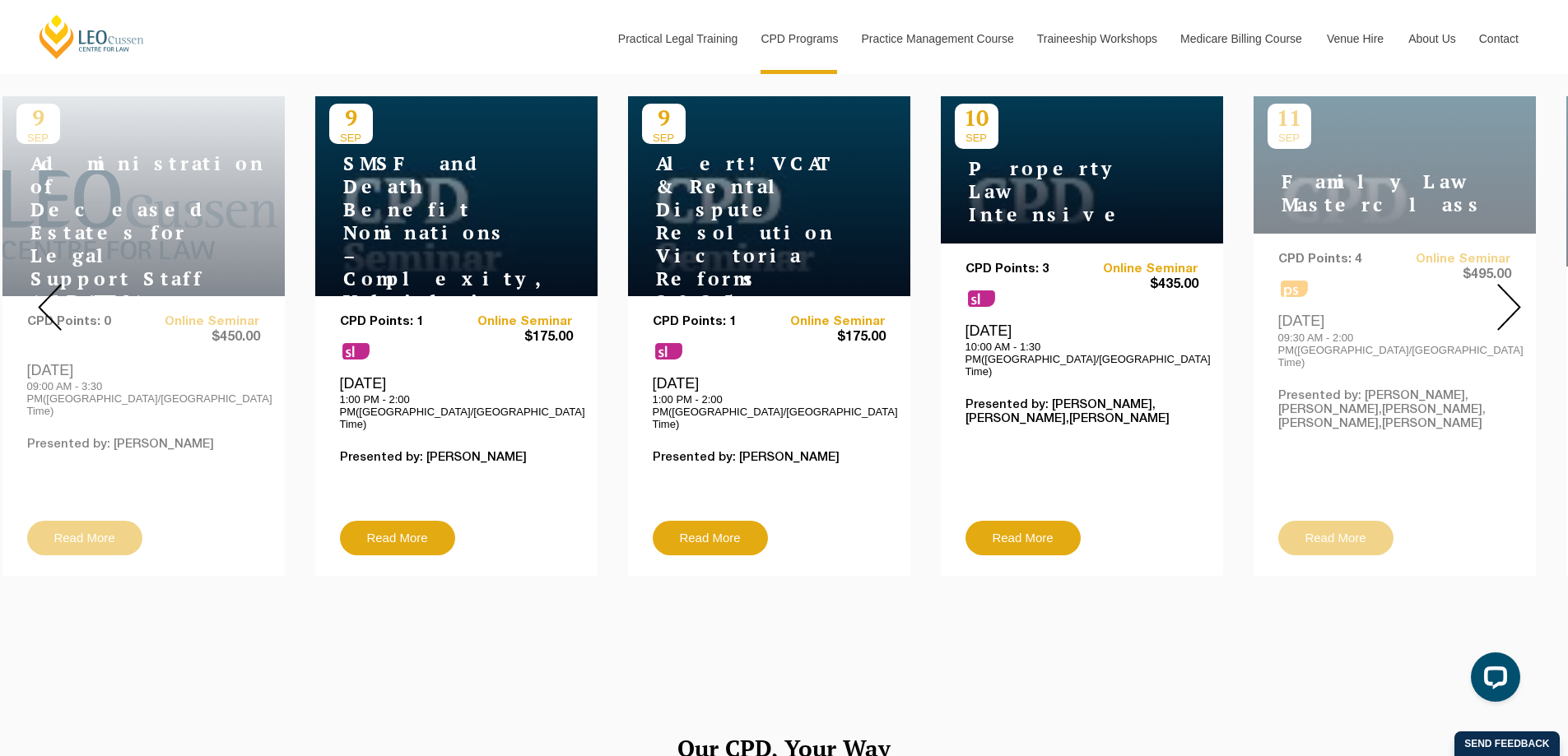
click at [1507, 315] on img at bounding box center [1508, 307] width 24 height 47
